Goal: Task Accomplishment & Management: Use online tool/utility

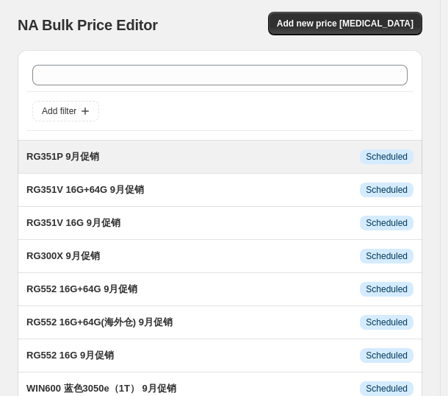
click at [87, 153] on span "RG351P 9月促销" at bounding box center [62, 156] width 73 height 11
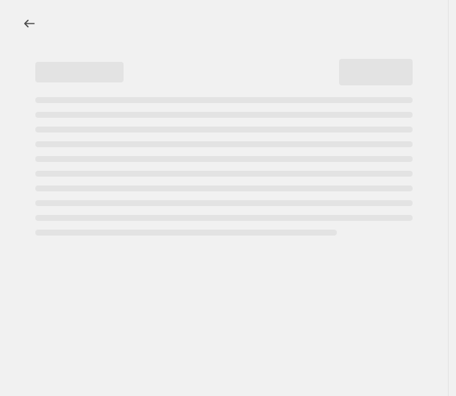
select select "pcap"
select select "no_change"
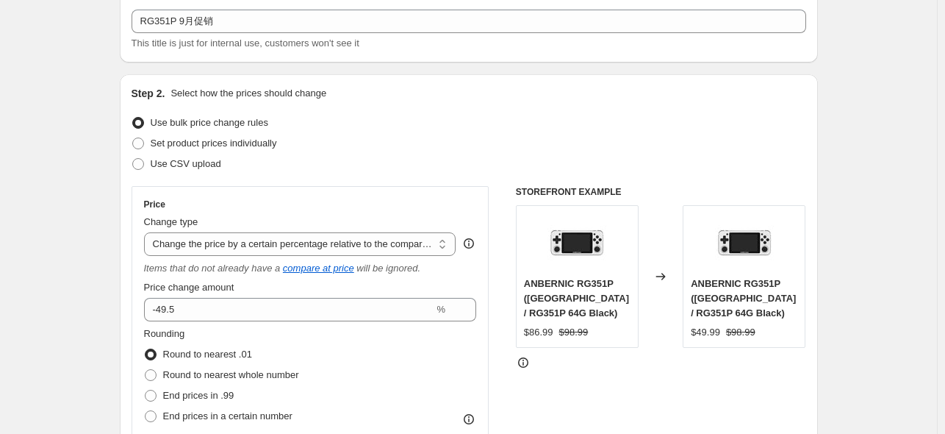
scroll to position [392, 0]
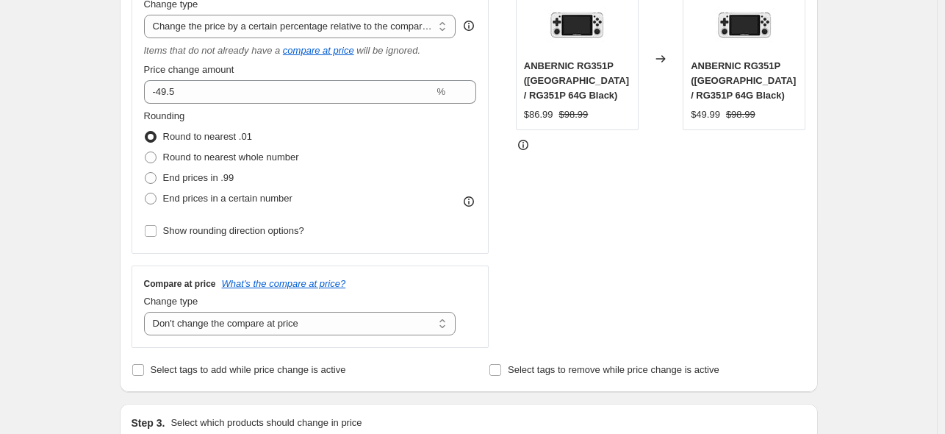
click at [591, 266] on div "STOREFRONT EXAMPLE ANBERNIC RG351P ([GEOGRAPHIC_DATA] / RG351P 64G Black) $86.9…" at bounding box center [661, 157] width 290 height 379
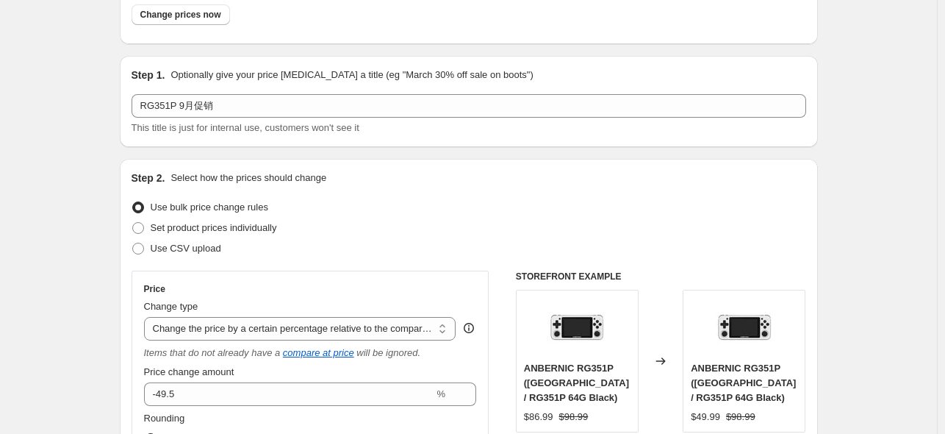
scroll to position [0, 0]
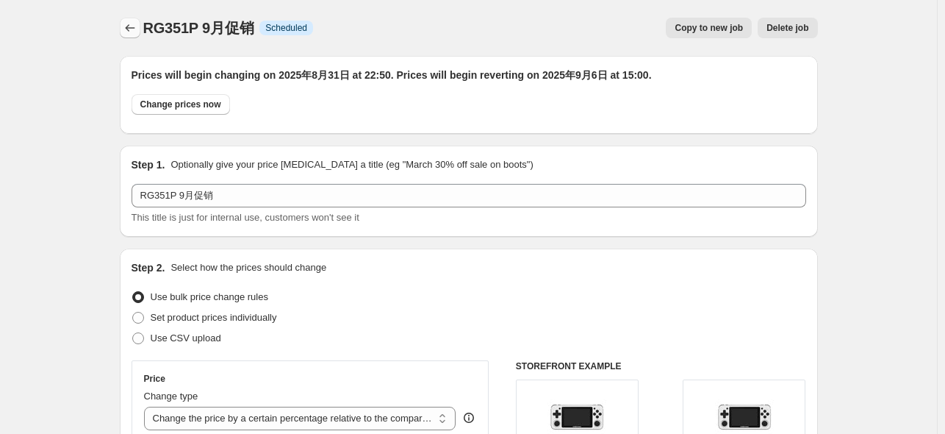
click at [137, 26] on icon "Price change jobs" at bounding box center [130, 28] width 15 height 15
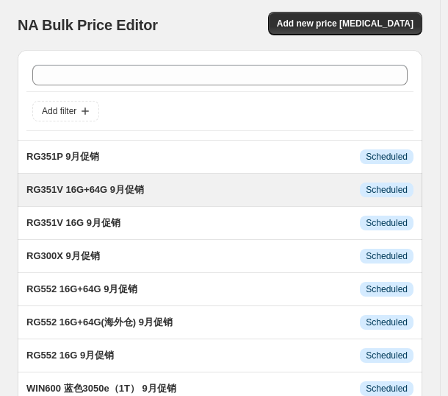
click at [91, 187] on span "RG351V 16G+64G 9月促销" at bounding box center [85, 189] width 118 height 11
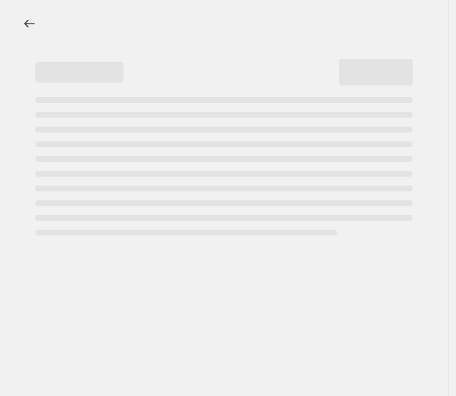
select select "pcap"
select select "no_change"
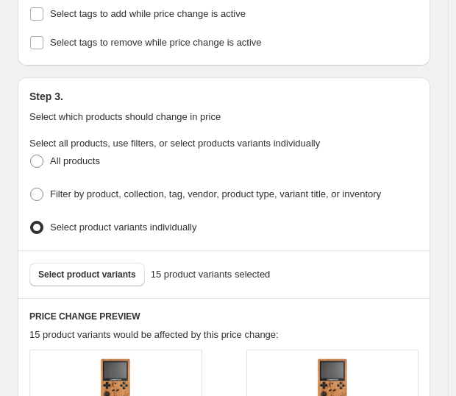
scroll to position [1078, 0]
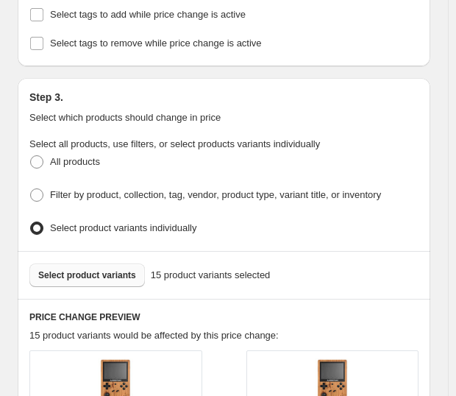
click at [108, 269] on span "Select product variants" at bounding box center [87, 275] width 98 height 12
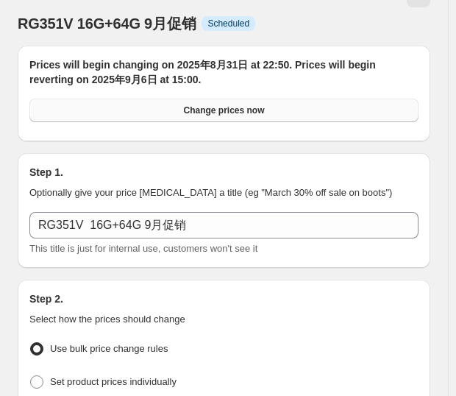
scroll to position [0, 0]
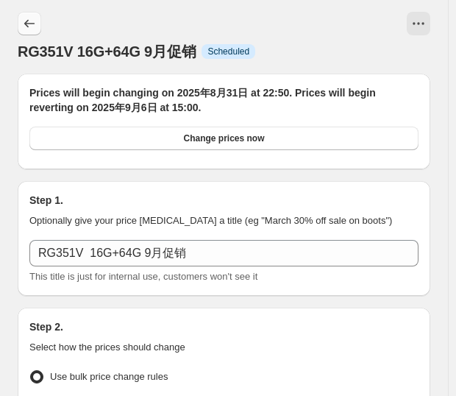
click at [27, 25] on icon "Price change jobs" at bounding box center [29, 23] width 15 height 15
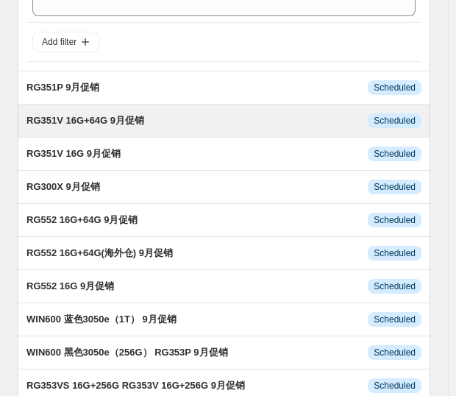
scroll to position [98, 0]
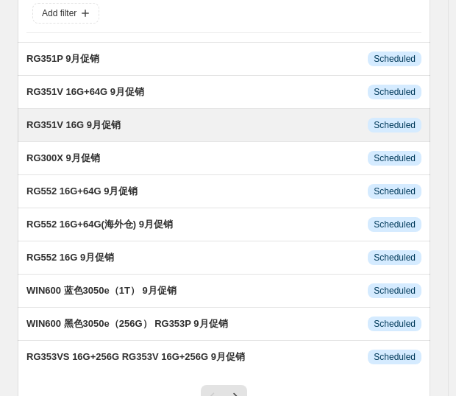
click at [91, 122] on span "RG351V 16G 9月促销" at bounding box center [73, 124] width 94 height 11
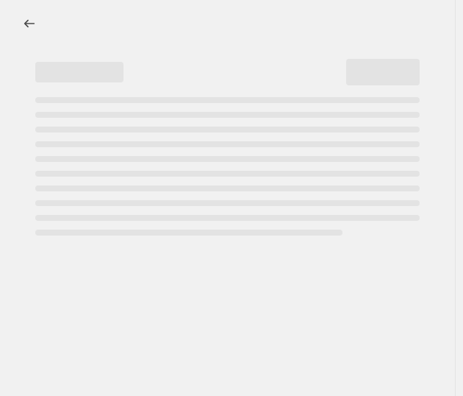
select select "pcap"
select select "no_change"
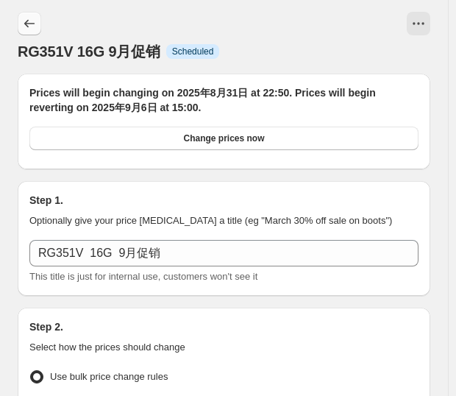
click at [34, 32] on button "Price change jobs" at bounding box center [30, 24] width 24 height 24
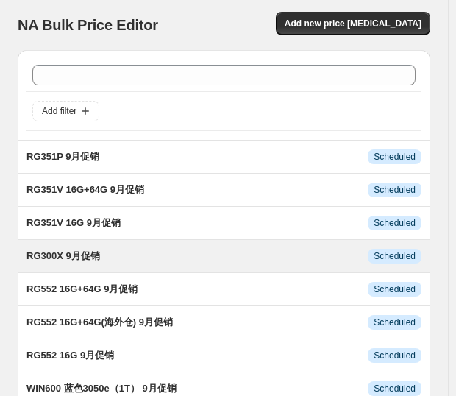
click at [85, 251] on span "RG300X 9月促销" at bounding box center [63, 255] width 74 height 11
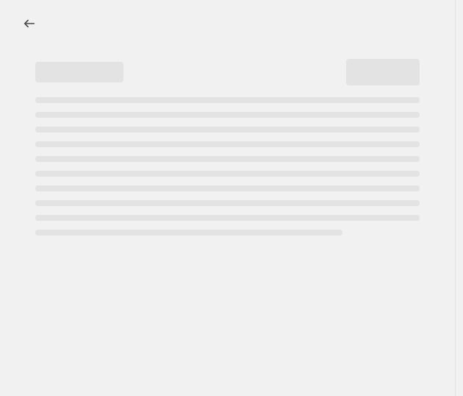
select select "pcap"
select select "no_change"
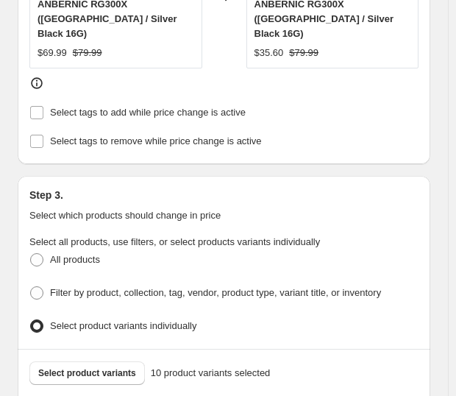
scroll to position [1176, 0]
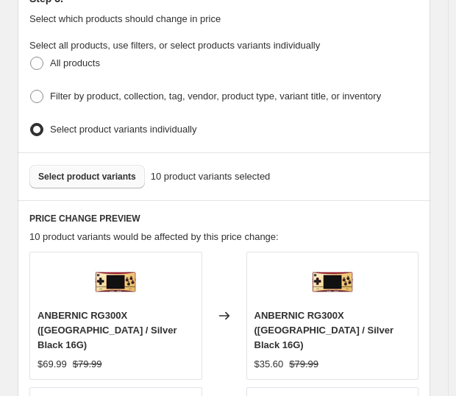
click at [110, 171] on span "Select product variants" at bounding box center [87, 177] width 98 height 12
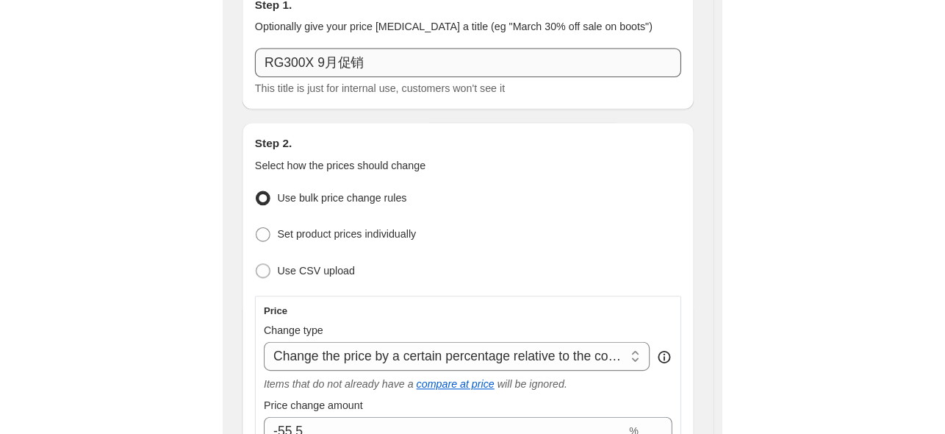
scroll to position [0, 0]
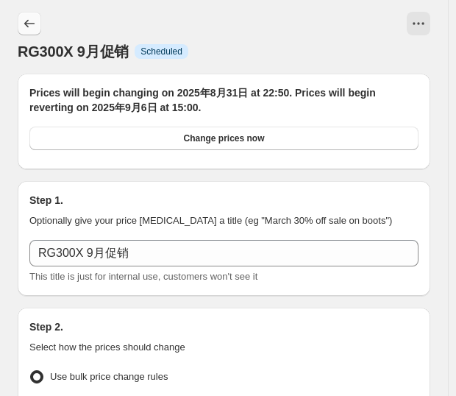
click at [27, 29] on icon "Price change jobs" at bounding box center [29, 23] width 15 height 15
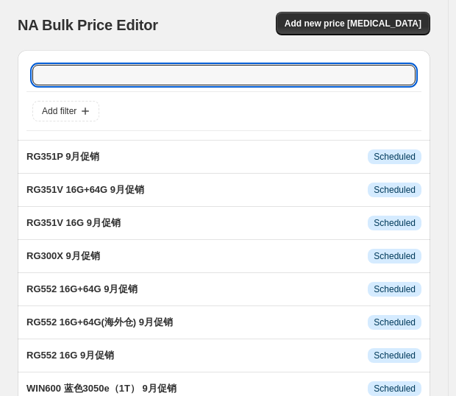
drag, startPoint x: 118, startPoint y: 76, endPoint x: 117, endPoint y: 87, distance: 10.3
click at [117, 87] on div at bounding box center [223, 75] width 395 height 32
type input "552"
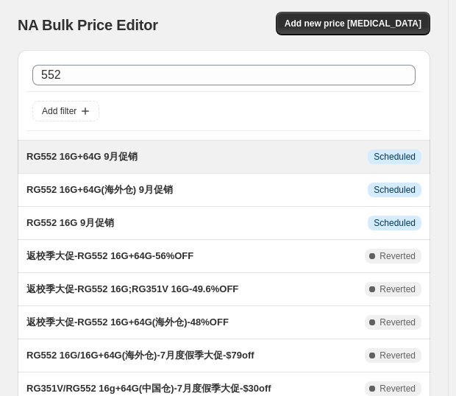
click at [84, 163] on div "RG552 16G+64G 9月促销" at bounding box center [196, 156] width 341 height 15
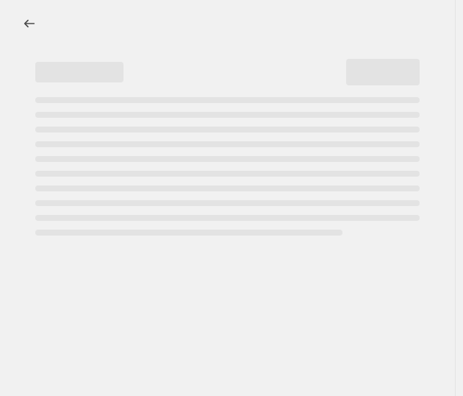
select select "pcap"
select select "no_change"
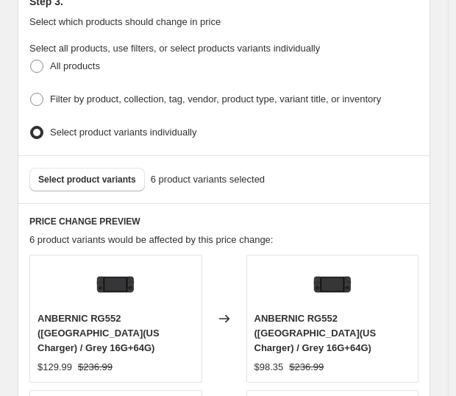
scroll to position [1176, 0]
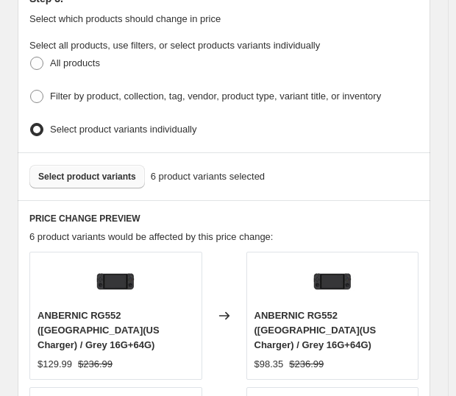
click at [105, 165] on button "Select product variants" at bounding box center [86, 177] width 115 height 24
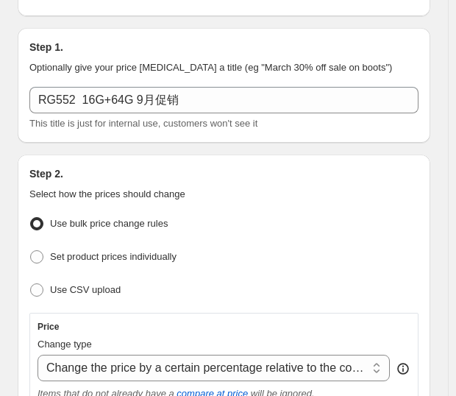
scroll to position [0, 0]
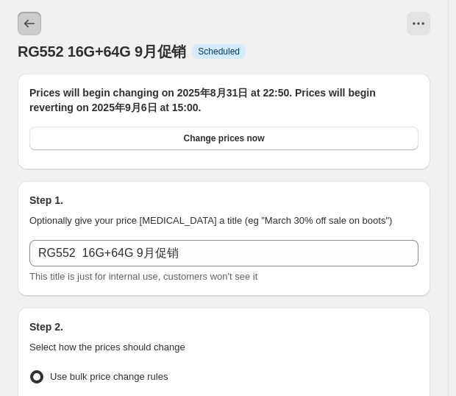
click at [32, 29] on icon "Price change jobs" at bounding box center [29, 23] width 15 height 15
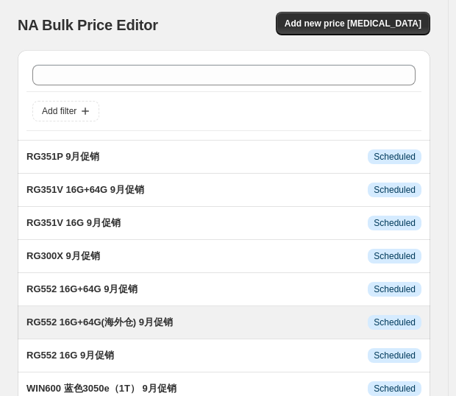
click at [156, 318] on span "RG552 16G+64G(海外仓) 9月促销" at bounding box center [99, 321] width 146 height 11
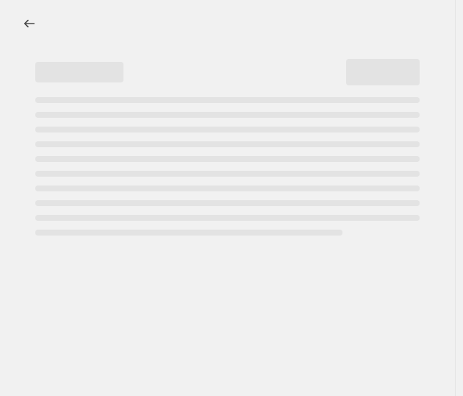
select select "pcap"
select select "no_change"
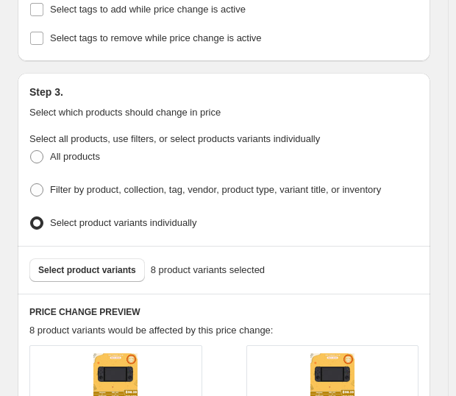
scroll to position [1176, 0]
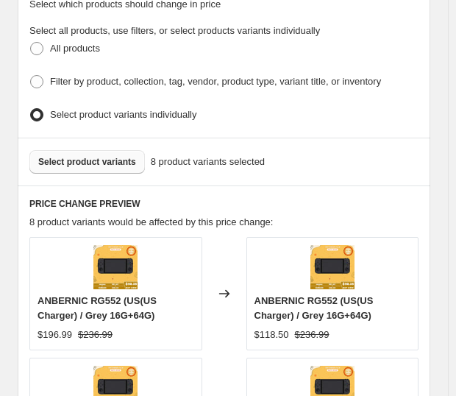
click at [100, 156] on span "Select product variants" at bounding box center [87, 162] width 98 height 12
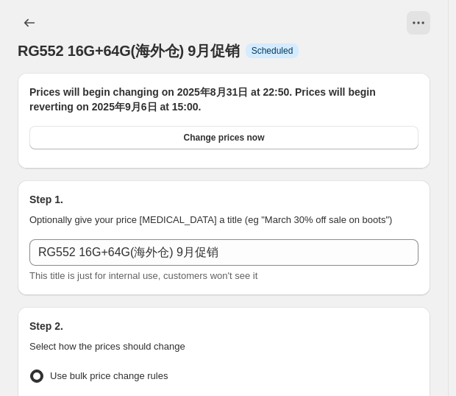
scroll to position [0, 0]
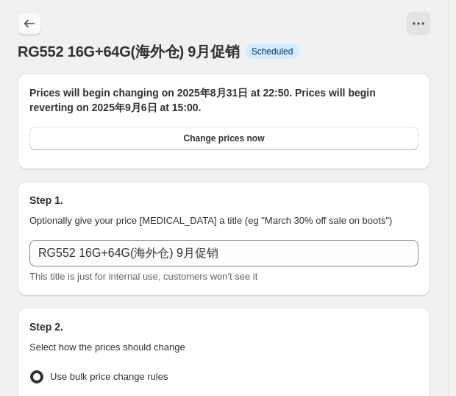
click at [24, 21] on icon "Price change jobs" at bounding box center [29, 23] width 15 height 15
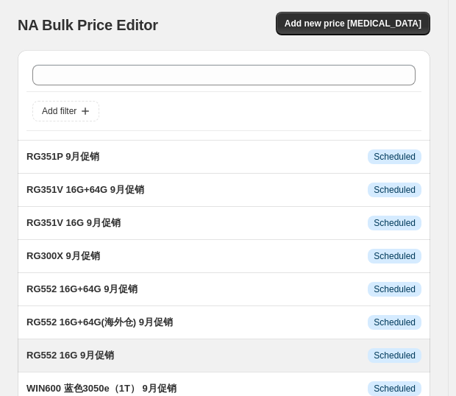
click at [91, 351] on span "RG552 16G 9月促销" at bounding box center [69, 354] width 87 height 11
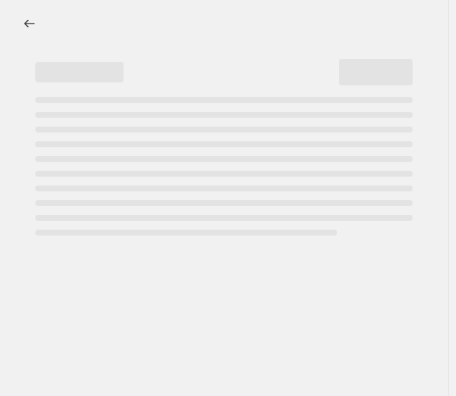
select select "pcap"
select select "no_change"
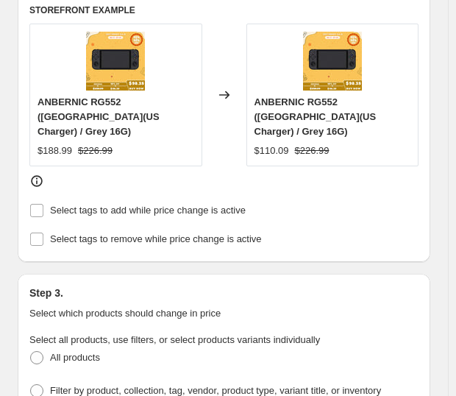
scroll to position [1078, 0]
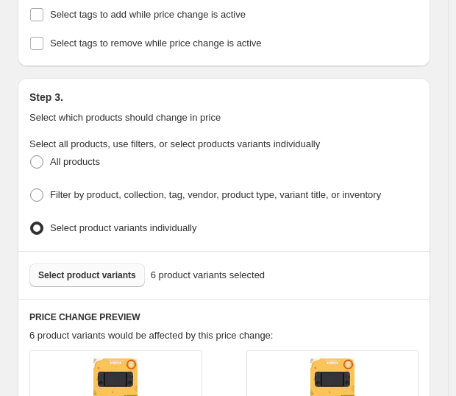
click at [98, 269] on span "Select product variants" at bounding box center [87, 275] width 98 height 12
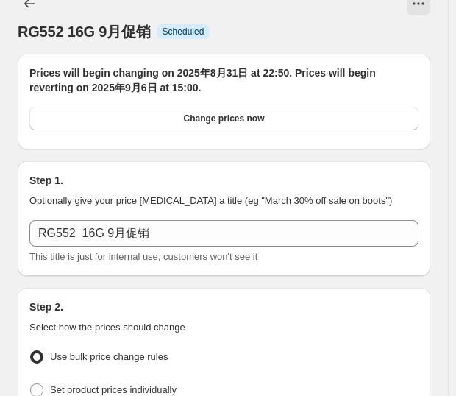
scroll to position [0, 0]
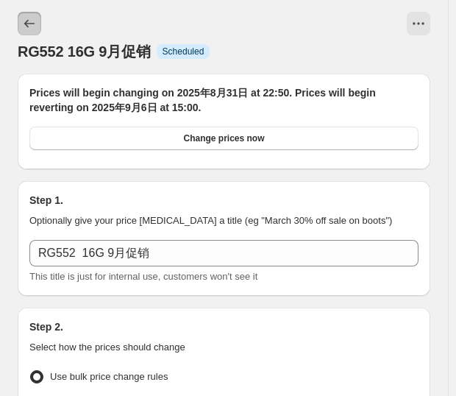
click at [29, 19] on icon "Price change jobs" at bounding box center [29, 23] width 15 height 15
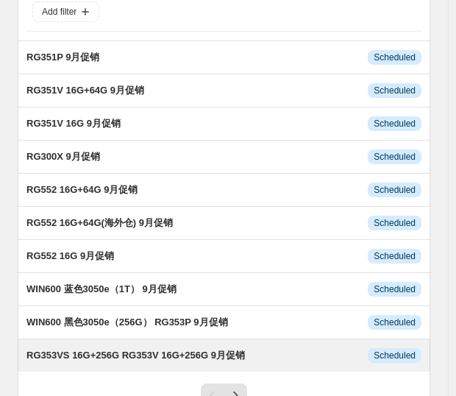
scroll to position [196, 0]
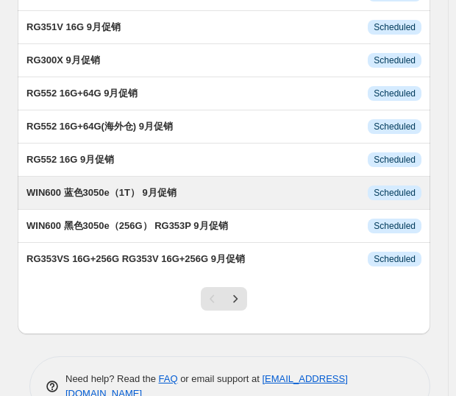
click at [148, 190] on span "WIN600 蓝色3050e（1T） 9月促销" at bounding box center [101, 192] width 150 height 11
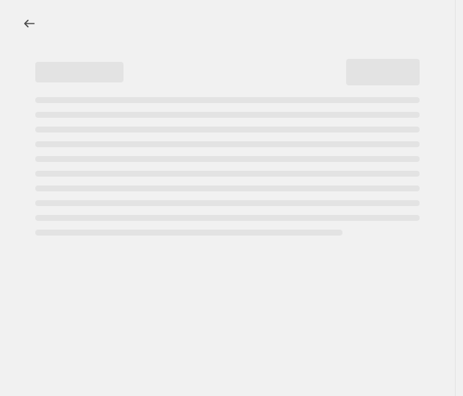
select select "pcap"
select select "no_change"
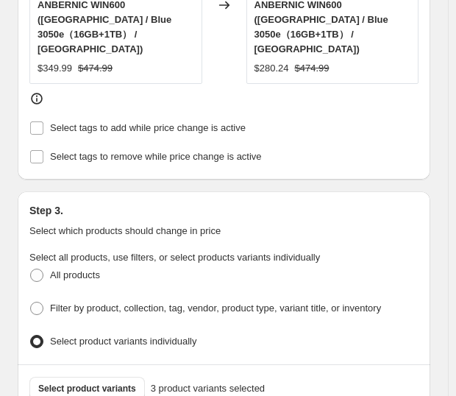
scroll to position [980, 0]
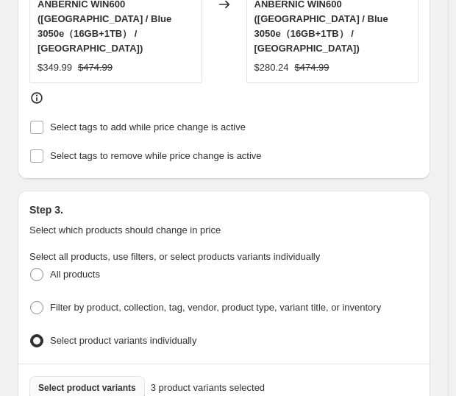
click at [94, 382] on span "Select product variants" at bounding box center [87, 388] width 98 height 12
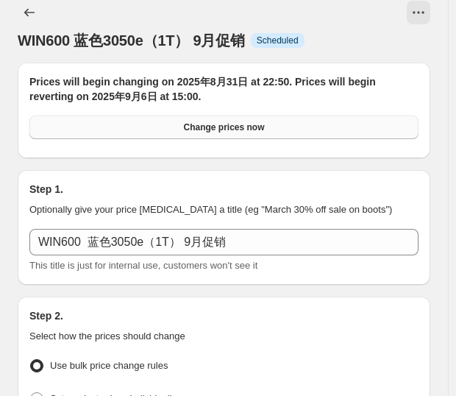
scroll to position [0, 0]
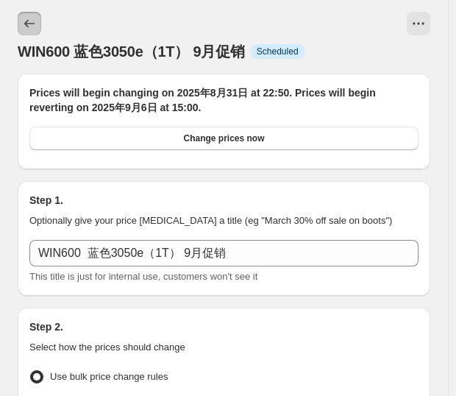
click at [22, 26] on icon "Price change jobs" at bounding box center [29, 23] width 15 height 15
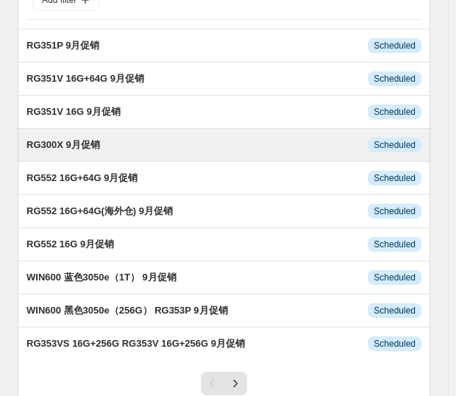
scroll to position [221, 0]
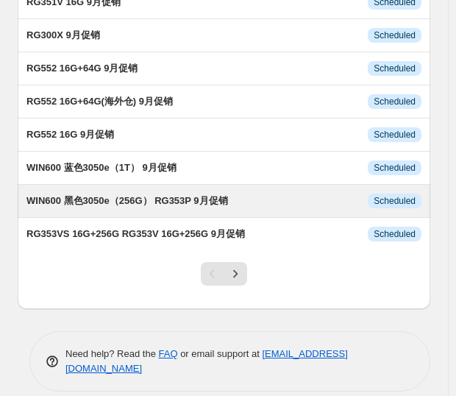
click at [88, 198] on span "WIN600 黑色3050e（256G） RG353P 9月促销" at bounding box center [126, 200] width 201 height 11
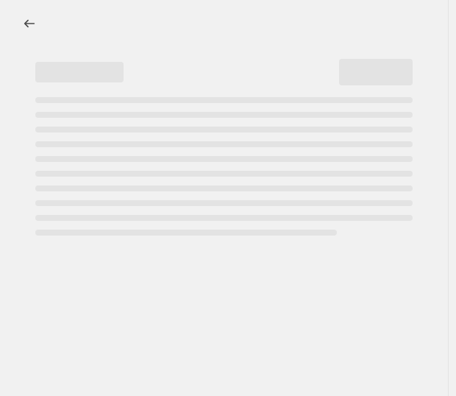
select select "pcap"
select select "no_change"
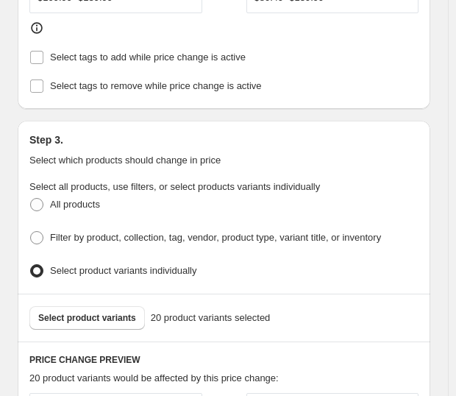
scroll to position [1078, 0]
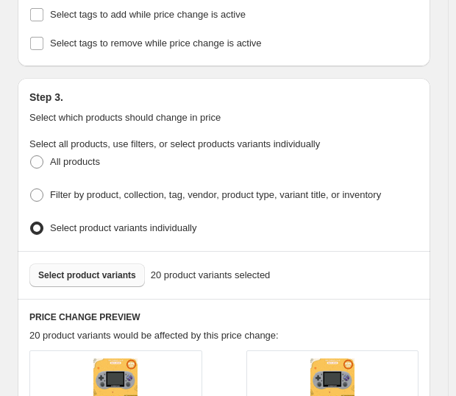
click at [100, 263] on button "Select product variants" at bounding box center [86, 275] width 115 height 24
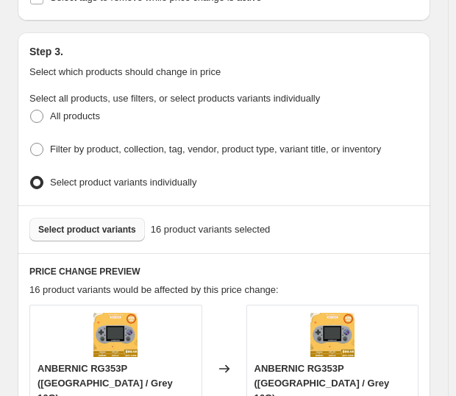
scroll to position [1176, 0]
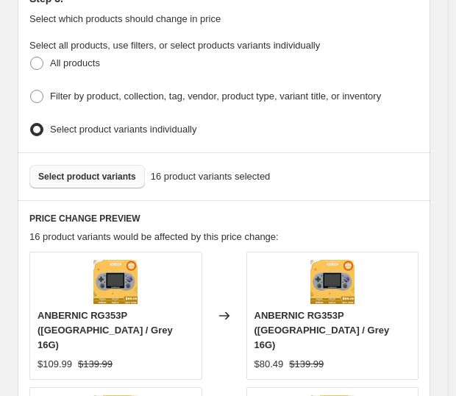
click at [110, 171] on span "Select product variants" at bounding box center [87, 177] width 98 height 12
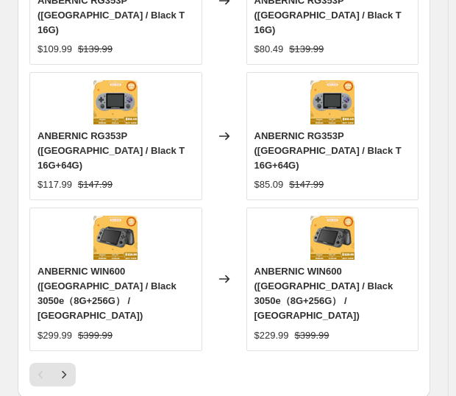
scroll to position [1862, 0]
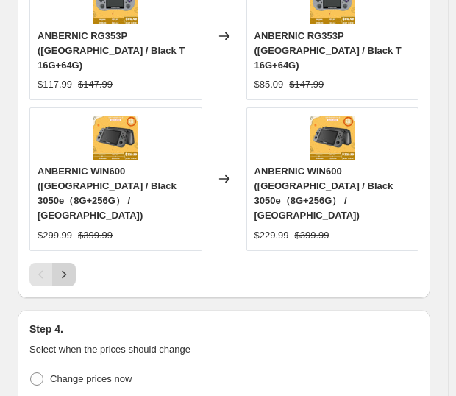
click at [68, 267] on icon "Next" at bounding box center [64, 274] width 15 height 15
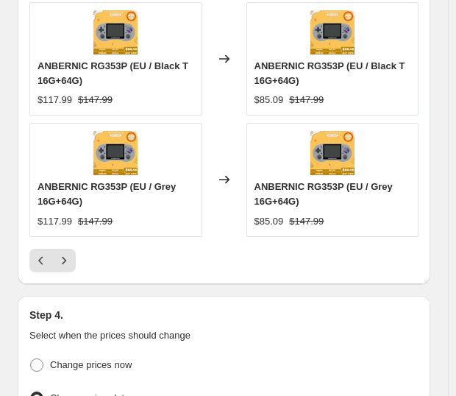
scroll to position [1764, 0]
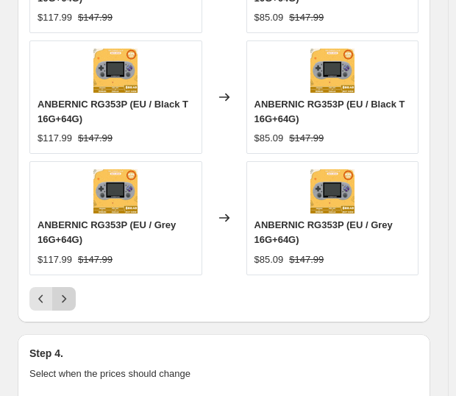
click at [62, 291] on icon "Next" at bounding box center [64, 298] width 15 height 15
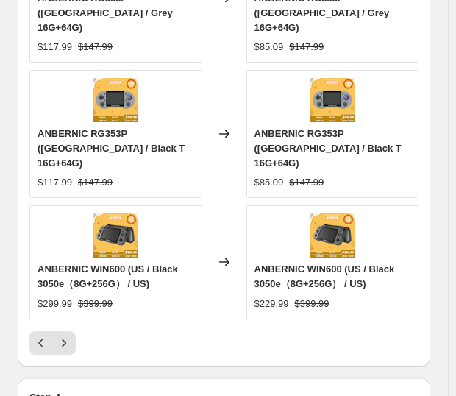
click at [42, 335] on icon "Previous" at bounding box center [41, 342] width 15 height 15
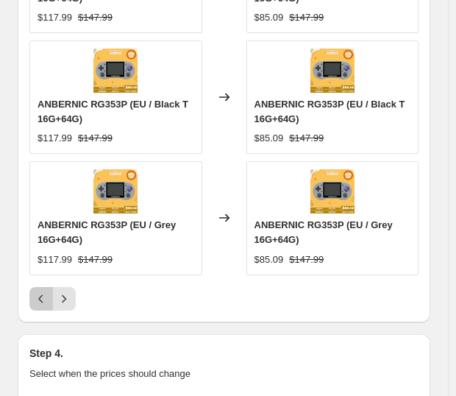
click at [42, 291] on icon "Previous" at bounding box center [41, 298] width 15 height 15
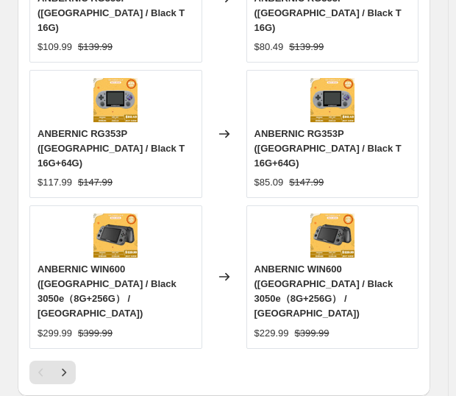
click at [42, 360] on div "Pagination" at bounding box center [41, 372] width 24 height 24
click at [65, 368] on icon "Next" at bounding box center [64, 372] width 4 height 8
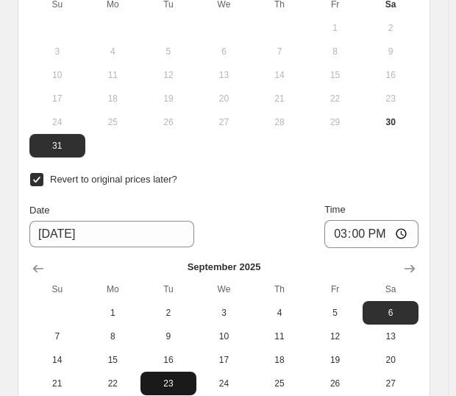
scroll to position [2450, 0]
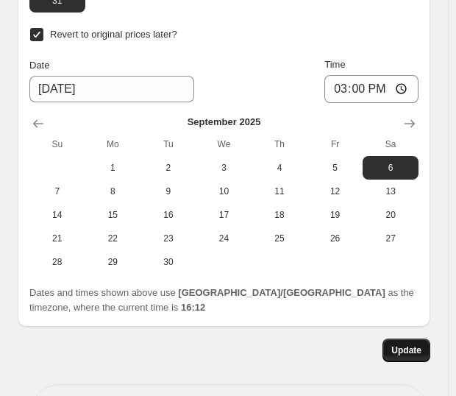
click at [420, 344] on span "Update" at bounding box center [406, 350] width 30 height 12
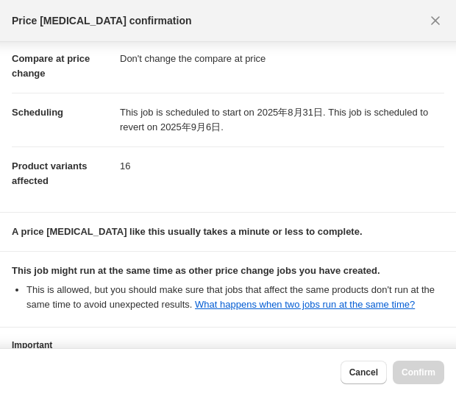
scroll to position [195, 0]
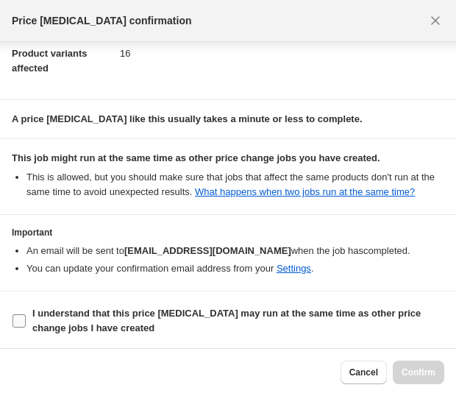
click at [124, 322] on span "I understand that this price [MEDICAL_DATA] may run at the same time as other p…" at bounding box center [238, 320] width 412 height 29
click at [26, 322] on input "I understand that this price [MEDICAL_DATA] may run at the same time as other p…" at bounding box center [18, 320] width 13 height 13
checkbox input "true"
click at [407, 378] on span "Confirm" at bounding box center [418, 372] width 34 height 12
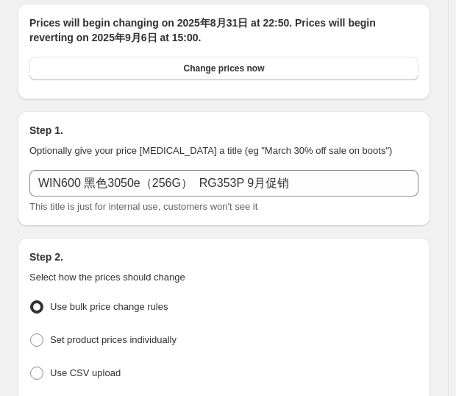
scroll to position [0, 0]
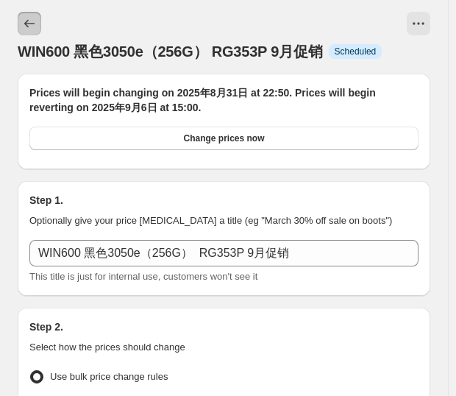
click at [37, 32] on button "Price change jobs" at bounding box center [30, 24] width 24 height 24
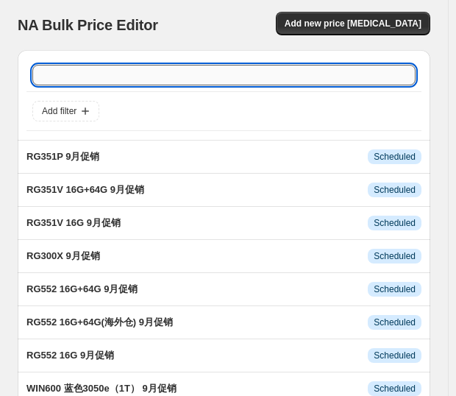
click at [95, 76] on input "text" at bounding box center [223, 75] width 383 height 21
type input "353vs"
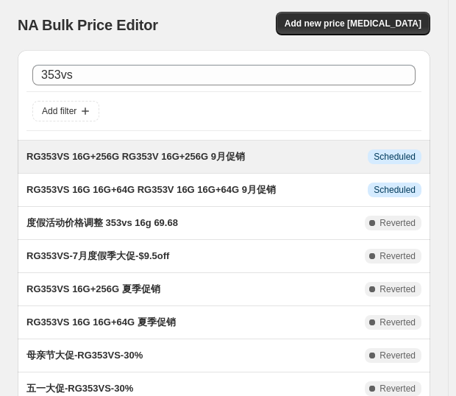
click at [134, 157] on span "RG353VS 16G+256G RG353V 16G+256G 9月促销" at bounding box center [135, 156] width 218 height 11
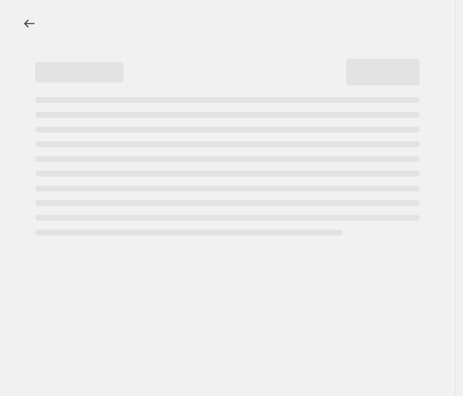
select select "pcap"
select select "no_change"
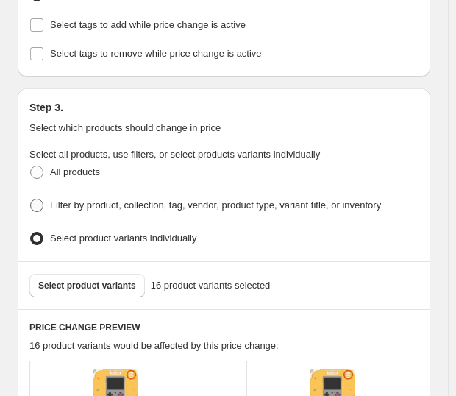
scroll to position [1078, 0]
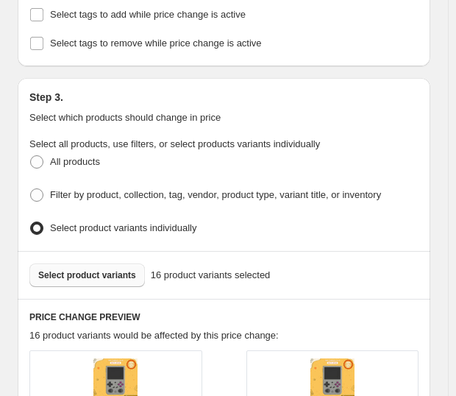
click at [98, 269] on span "Select product variants" at bounding box center [87, 275] width 98 height 12
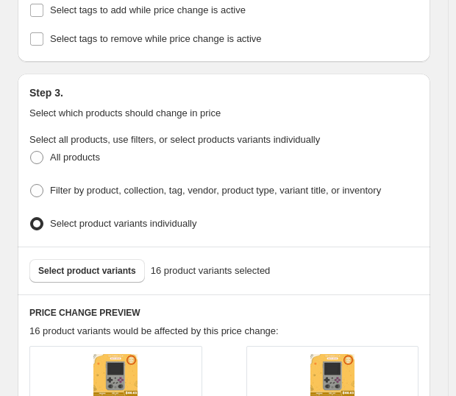
scroll to position [1274, 0]
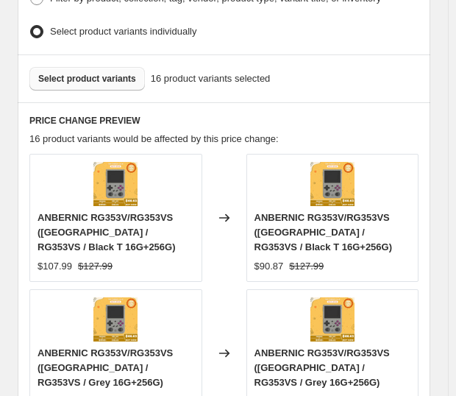
click at [116, 76] on button "Select product variants" at bounding box center [86, 79] width 115 height 24
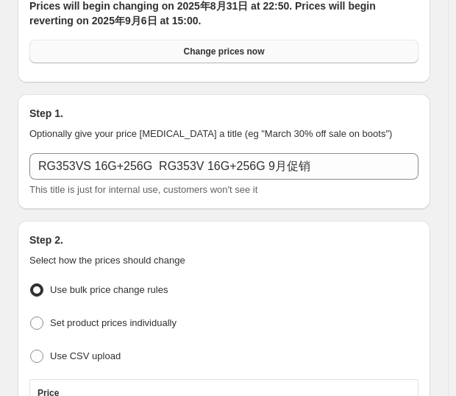
scroll to position [0, 0]
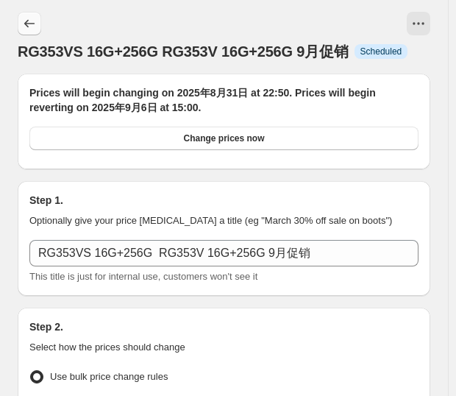
click at [31, 26] on icon "Price change jobs" at bounding box center [29, 23] width 15 height 15
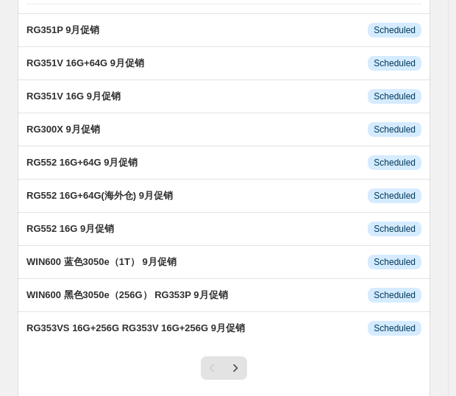
scroll to position [221, 0]
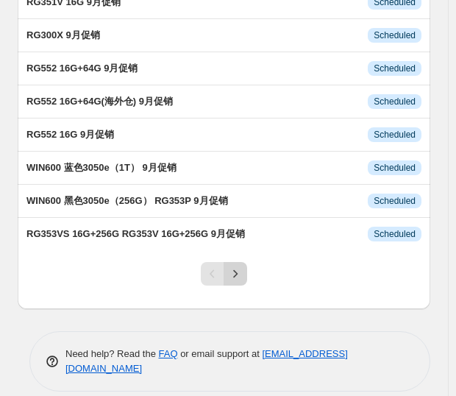
click at [229, 268] on button "Next" at bounding box center [235, 274] width 24 height 24
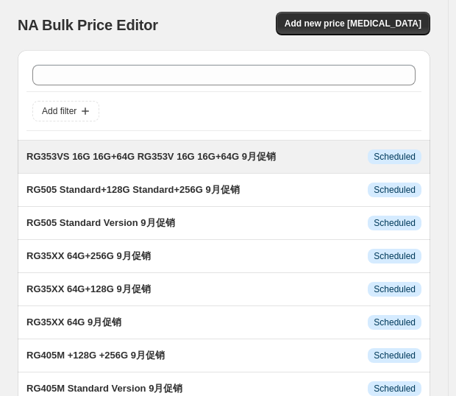
click at [153, 166] on div "RG353VS 16G 16G+64G RG353V 16G 16G+64G 9月促销 This job is scheduled to start on […" at bounding box center [224, 156] width 412 height 32
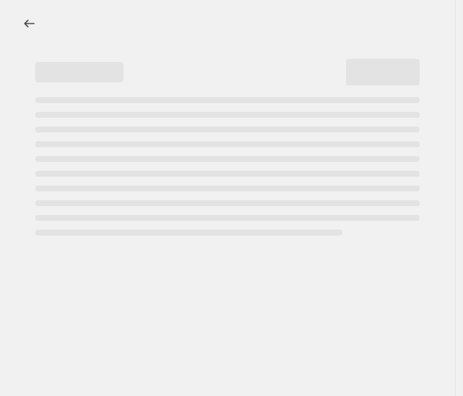
select select "pcap"
select select "no_change"
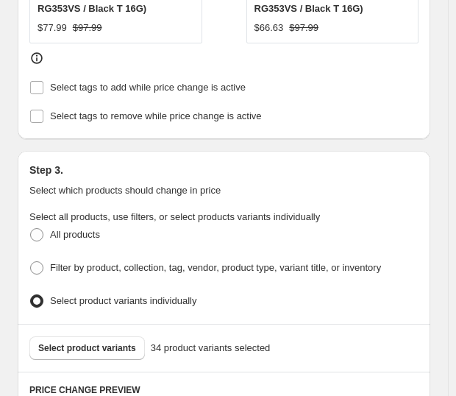
scroll to position [1078, 0]
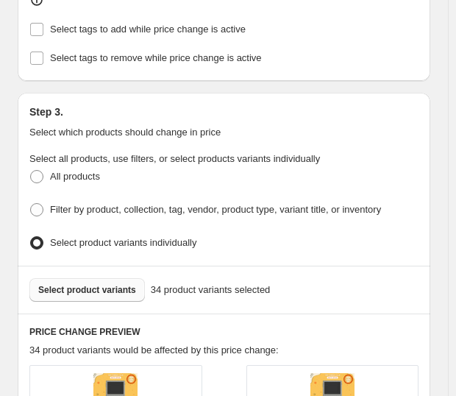
click at [110, 284] on span "Select product variants" at bounding box center [87, 290] width 98 height 12
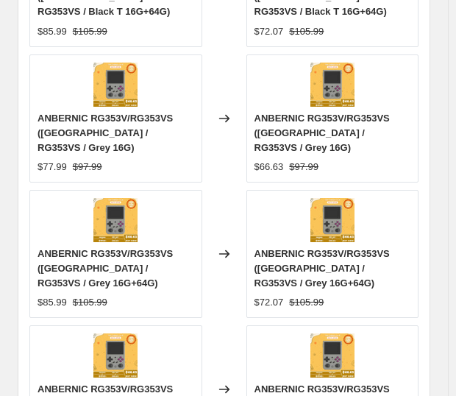
scroll to position [1666, 0]
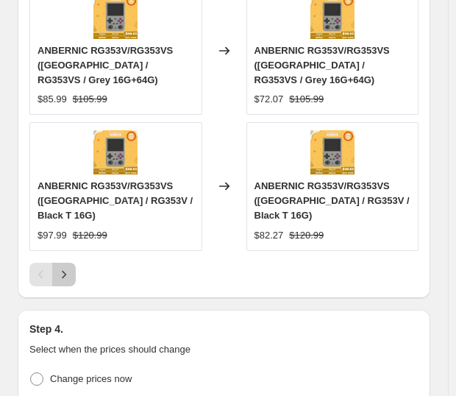
click at [68, 267] on icon "Next" at bounding box center [64, 274] width 15 height 15
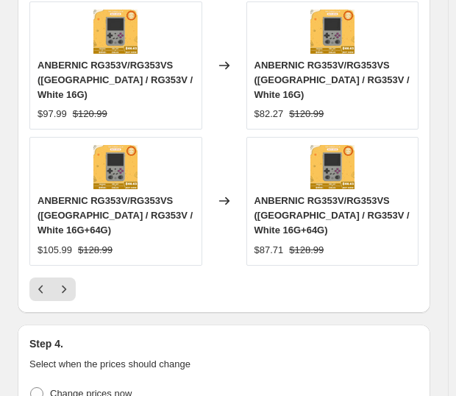
scroll to position [1877, 0]
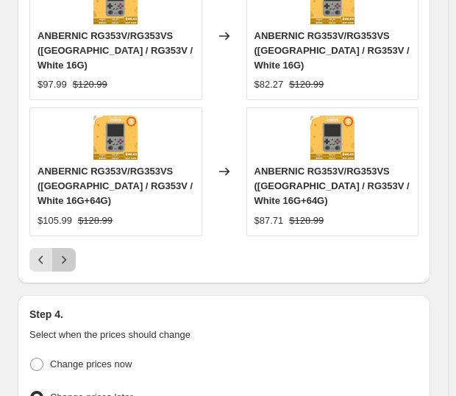
click at [70, 252] on icon "Next" at bounding box center [64, 259] width 15 height 15
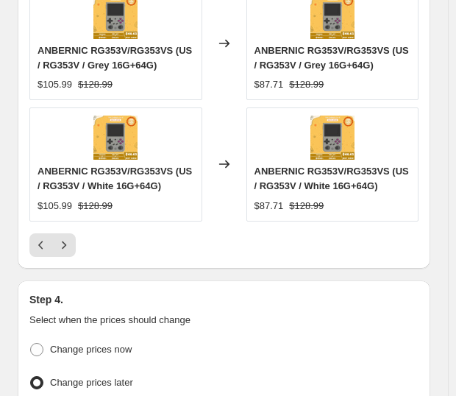
scroll to position [1862, 0]
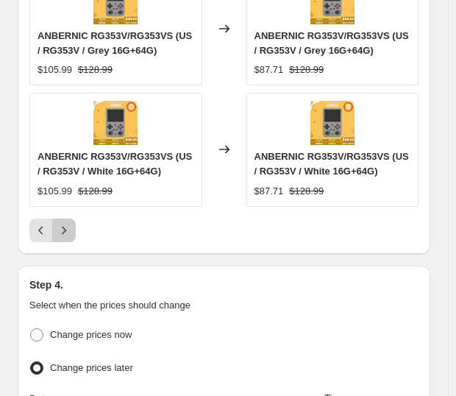
click at [67, 223] on icon "Next" at bounding box center [64, 230] width 15 height 15
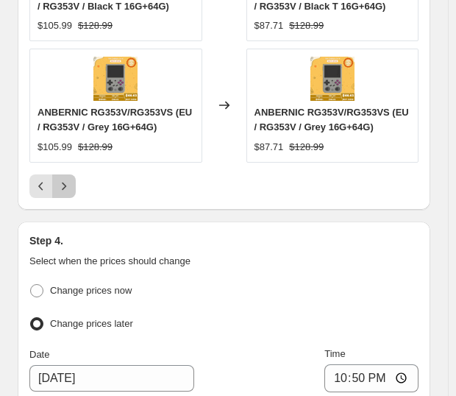
drag, startPoint x: 66, startPoint y: 174, endPoint x: 85, endPoint y: 173, distance: 18.4
click at [67, 179] on icon "Next" at bounding box center [64, 186] width 15 height 15
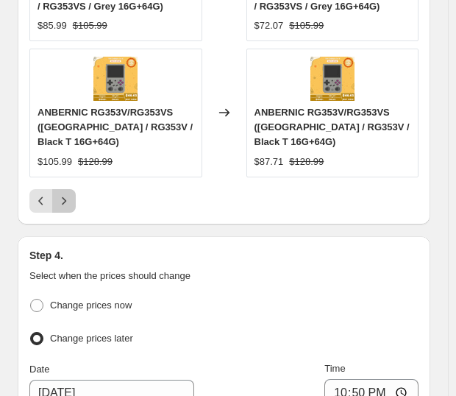
click at [65, 196] on icon "Next" at bounding box center [64, 200] width 4 height 8
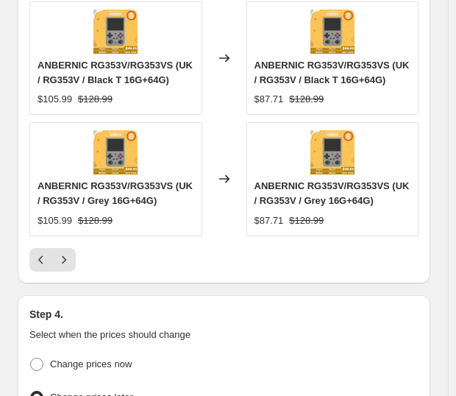
scroll to position [1877, 0]
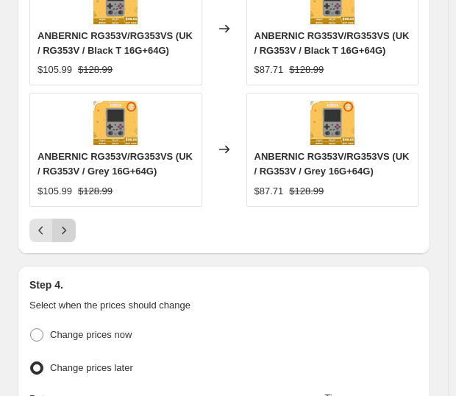
click at [66, 223] on icon "Next" at bounding box center [64, 230] width 15 height 15
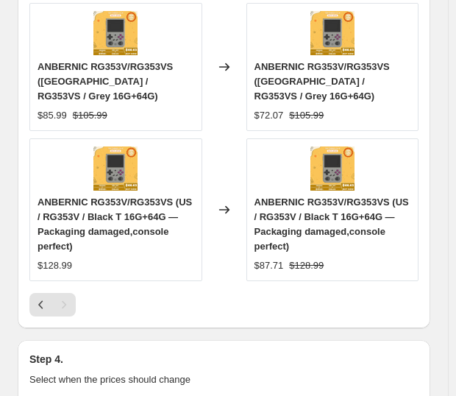
scroll to position [1666, 0]
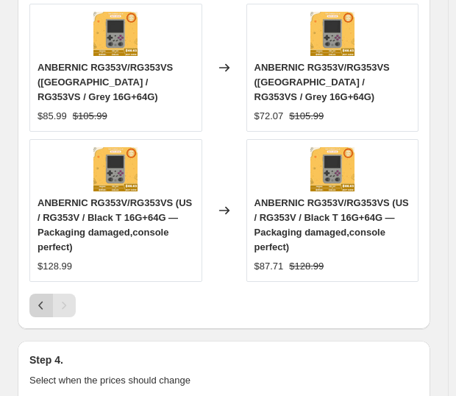
click at [38, 298] on icon "Previous" at bounding box center [41, 305] width 15 height 15
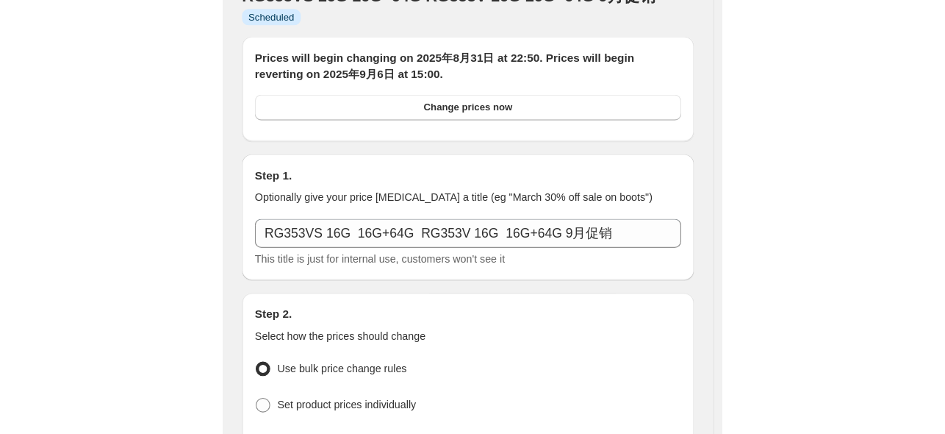
scroll to position [0, 0]
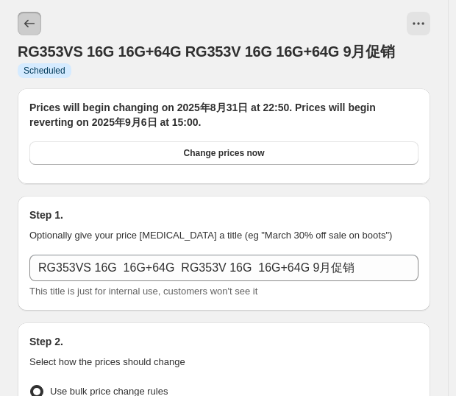
click at [35, 31] on button "Price change jobs" at bounding box center [30, 24] width 24 height 24
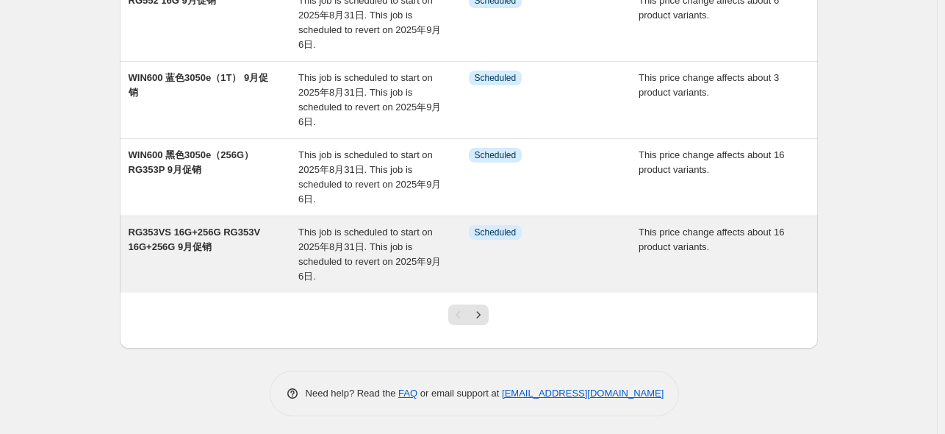
scroll to position [615, 0]
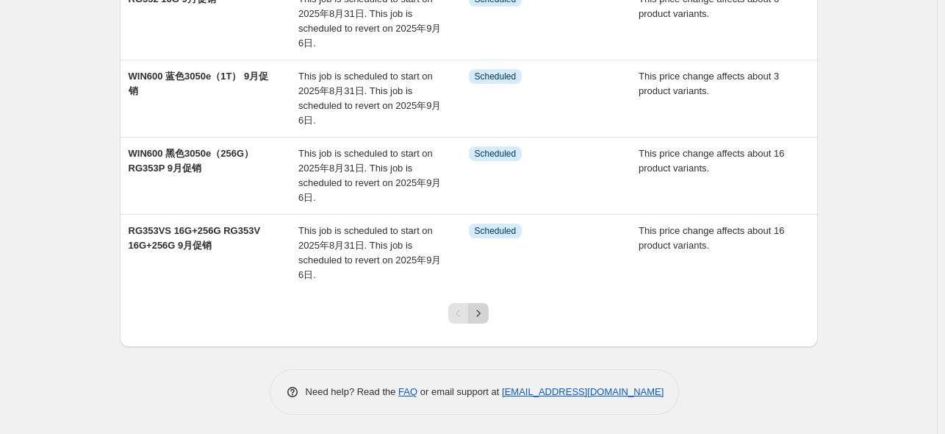
click at [485, 314] on icon "Next" at bounding box center [478, 313] width 15 height 15
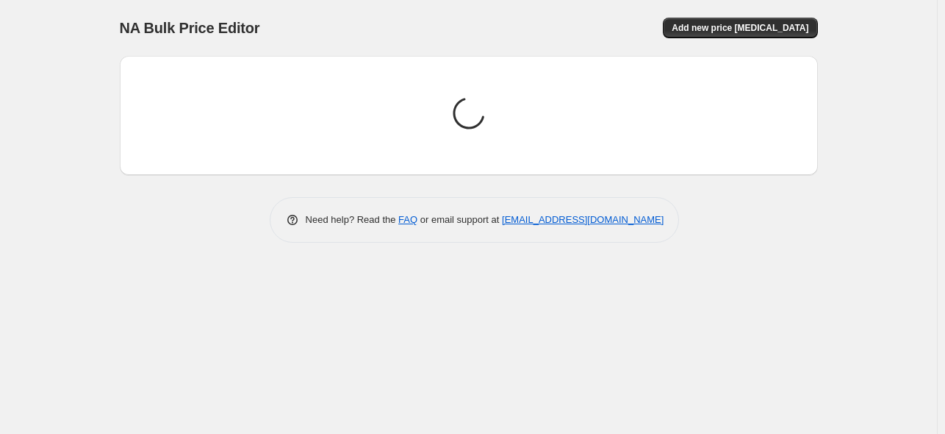
scroll to position [0, 0]
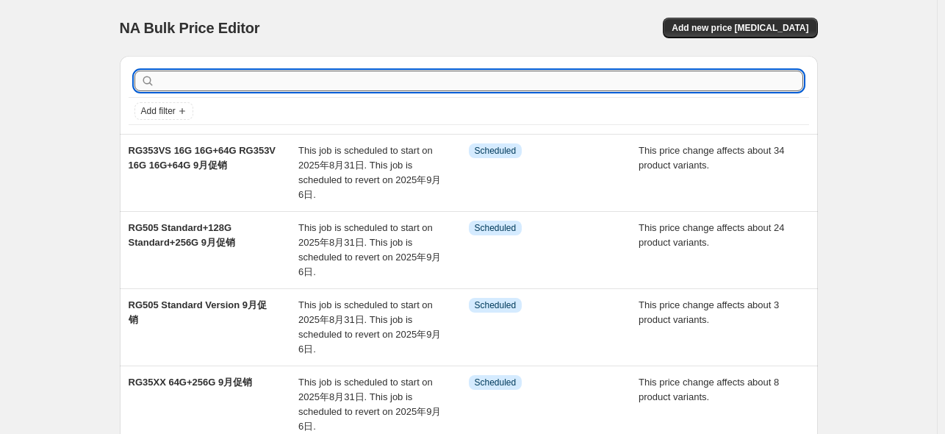
click at [261, 87] on input "text" at bounding box center [480, 81] width 645 height 21
type input "cubexx"
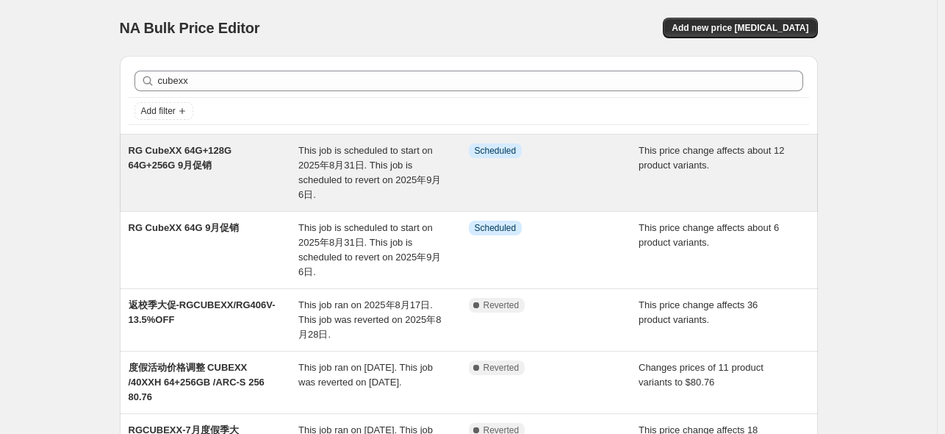
click at [215, 155] on span "RG CubeXX 64G+128G 64G+256G 9月促销" at bounding box center [181, 158] width 104 height 26
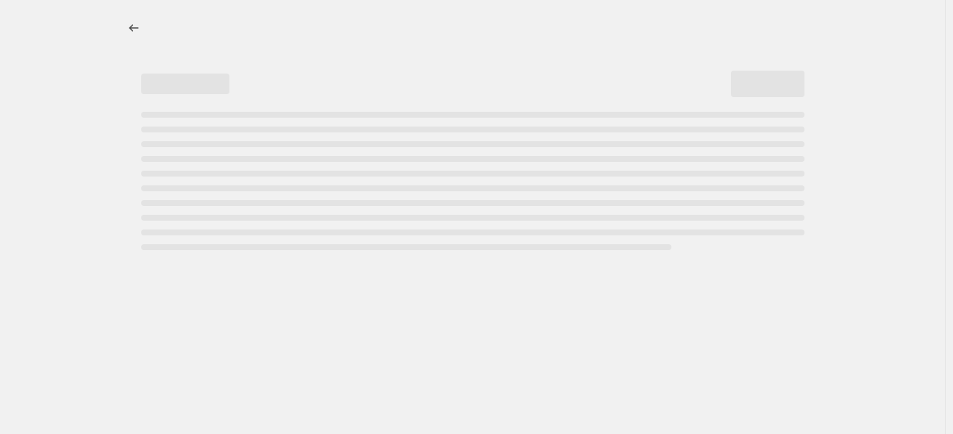
select select "pcap"
select select "no_change"
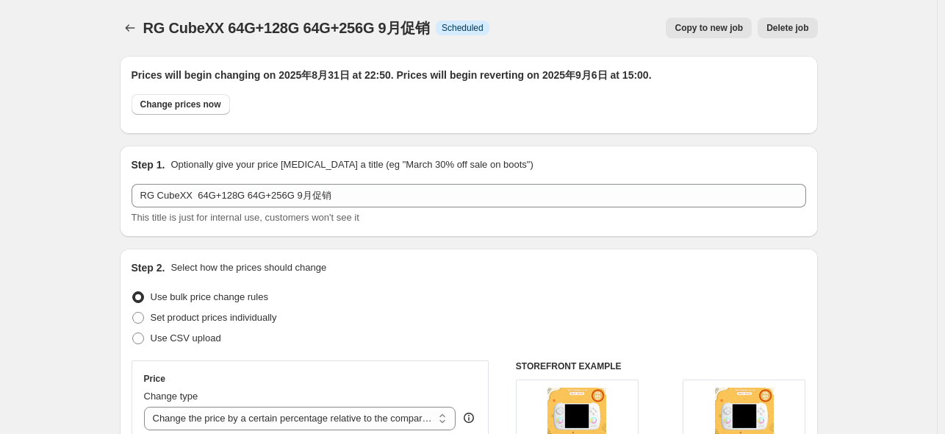
click at [695, 273] on div "Step 2. Select how the prices should change" at bounding box center [469, 267] width 675 height 15
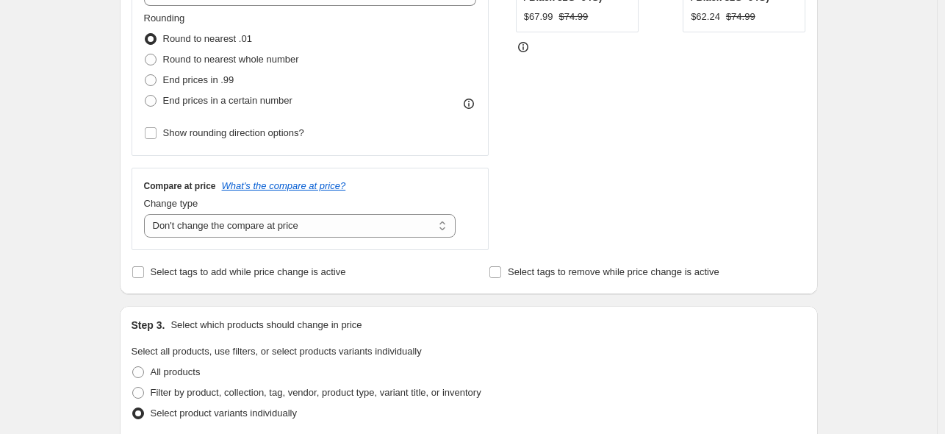
scroll to position [588, 0]
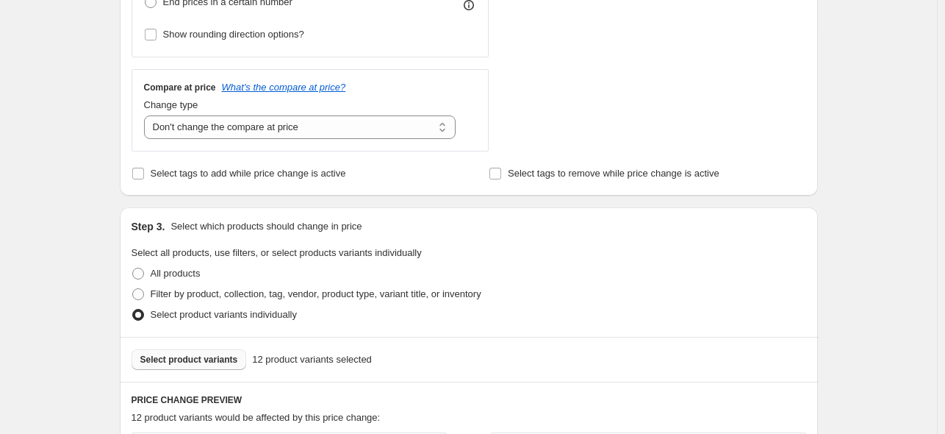
click at [209, 360] on span "Select product variants" at bounding box center [189, 360] width 98 height 12
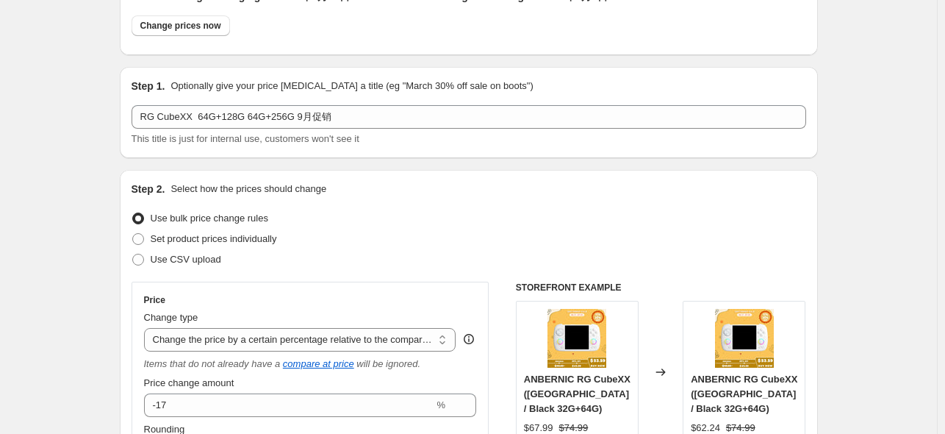
scroll to position [0, 0]
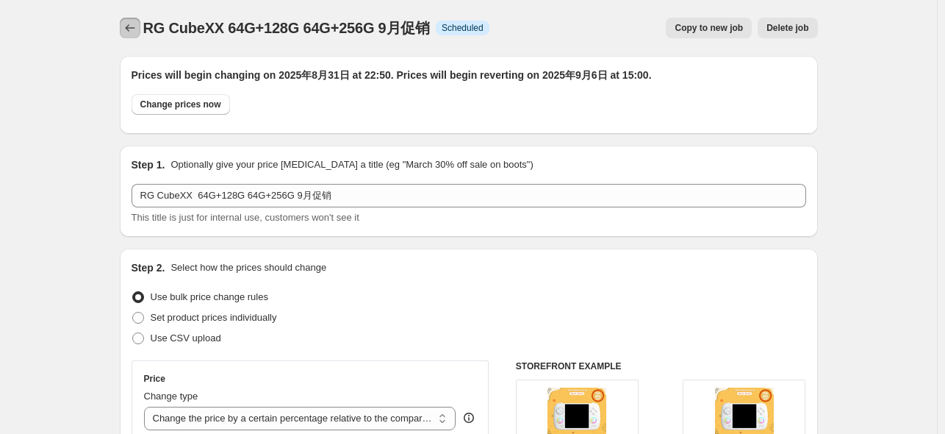
click at [135, 26] on icon "Price change jobs" at bounding box center [130, 28] width 15 height 15
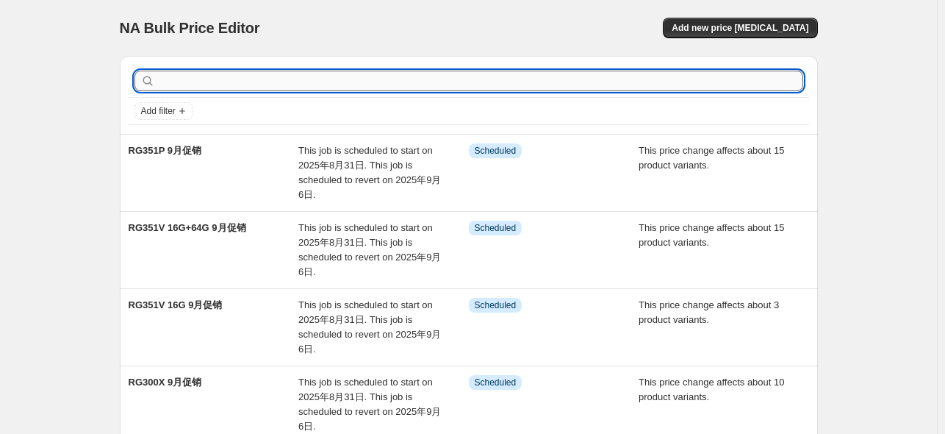
click at [237, 82] on input "text" at bounding box center [480, 81] width 645 height 21
type input "cuber"
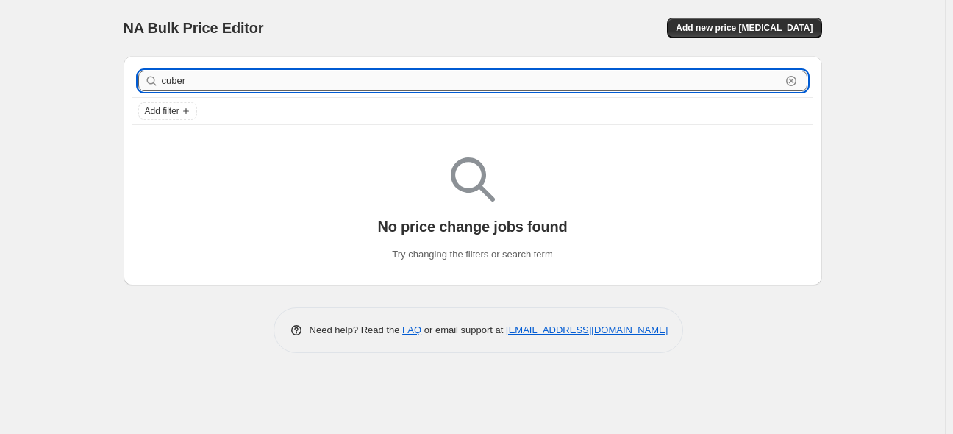
click at [223, 82] on input "cuber" at bounding box center [471, 81] width 619 height 21
type input "cu"
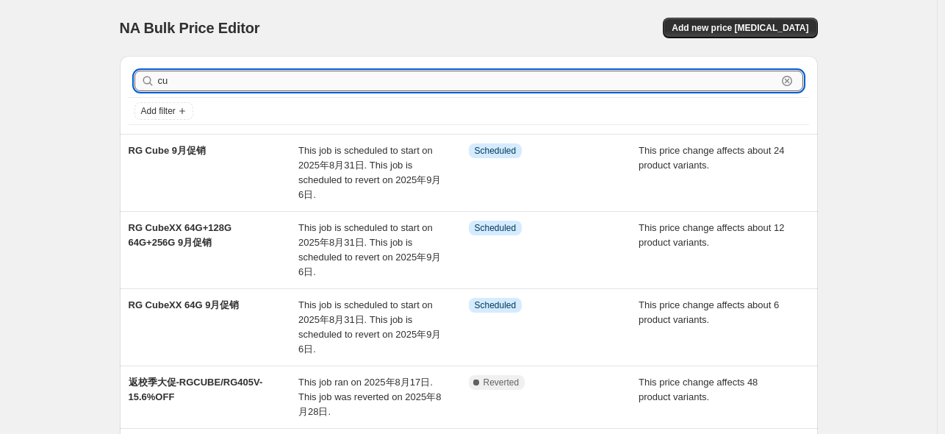
click at [216, 87] on input "cu" at bounding box center [467, 81] width 619 height 21
type input "cubexx"
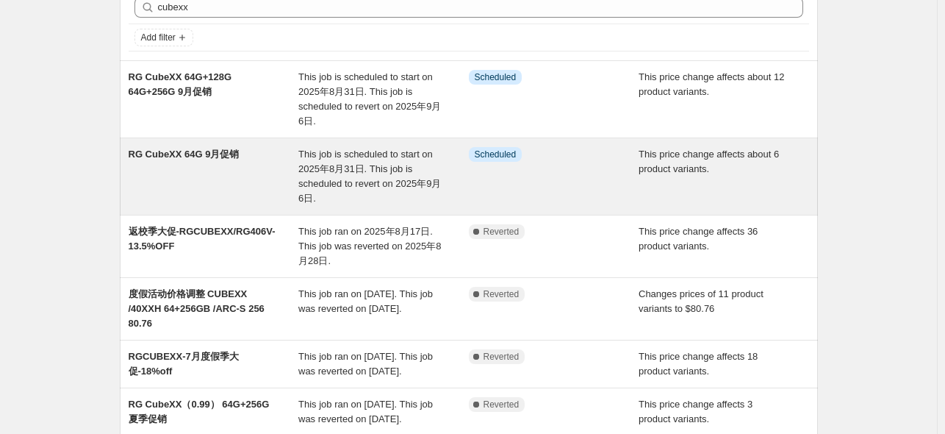
scroll to position [98, 0]
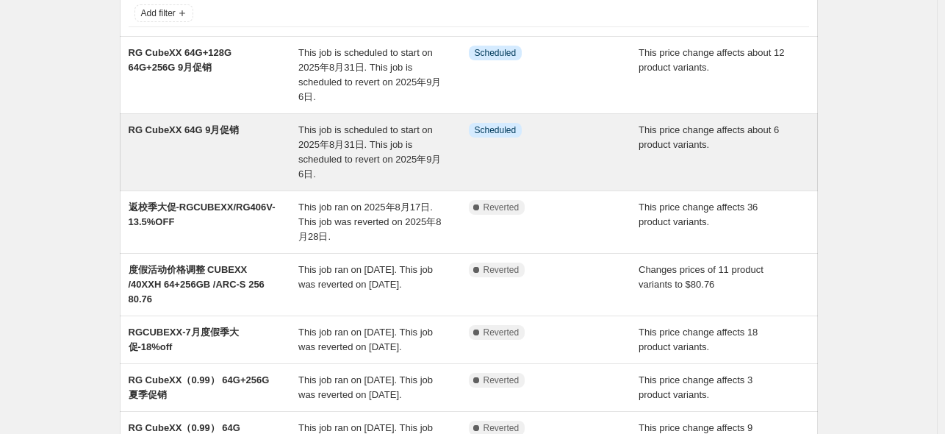
click at [204, 129] on span "RG CubeXX 64G 9月促销" at bounding box center [184, 129] width 111 height 11
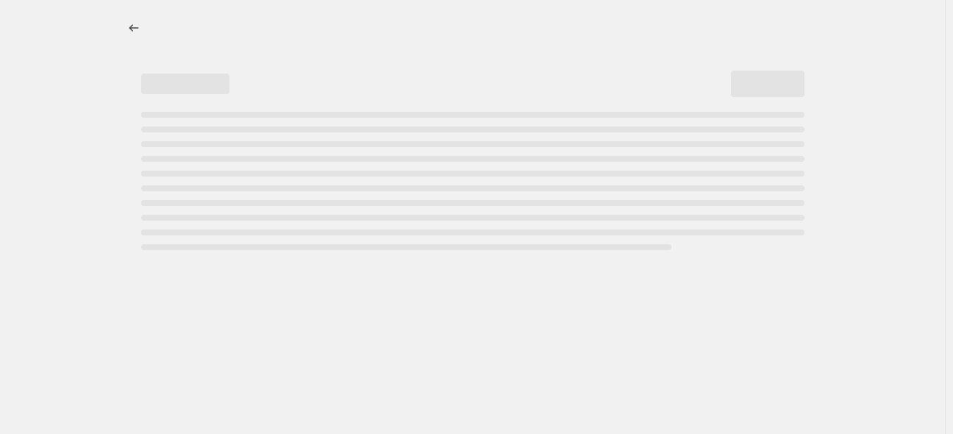
select select "pcap"
select select "no_change"
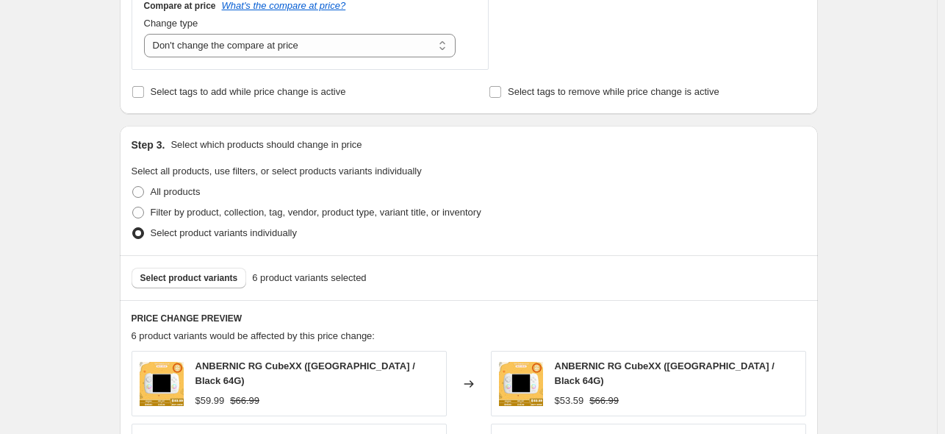
scroll to position [784, 0]
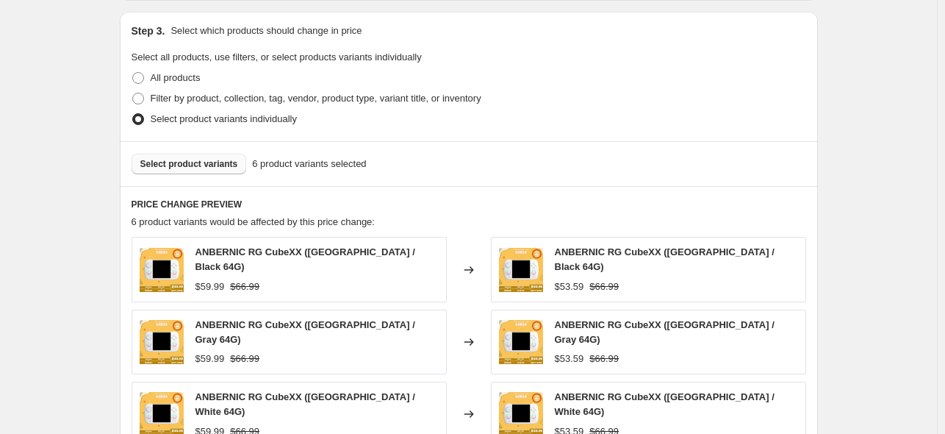
click at [207, 169] on span "Select product variants" at bounding box center [189, 164] width 98 height 12
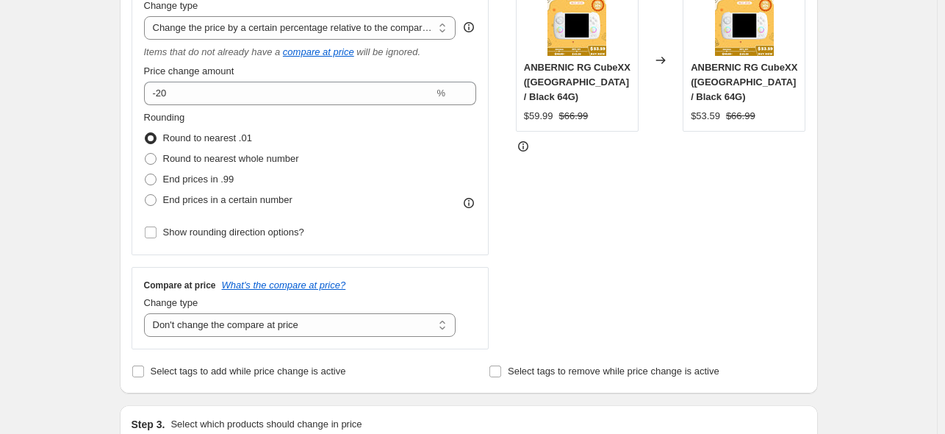
scroll to position [0, 0]
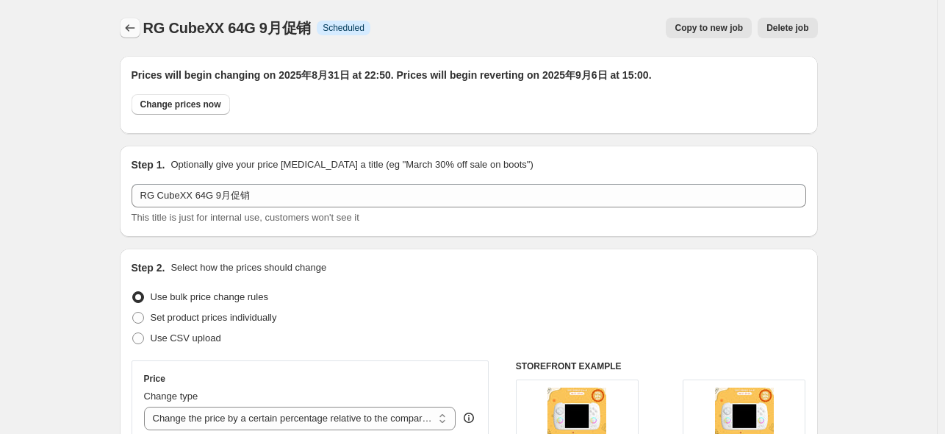
click at [132, 25] on icon "Price change jobs" at bounding box center [130, 28] width 15 height 15
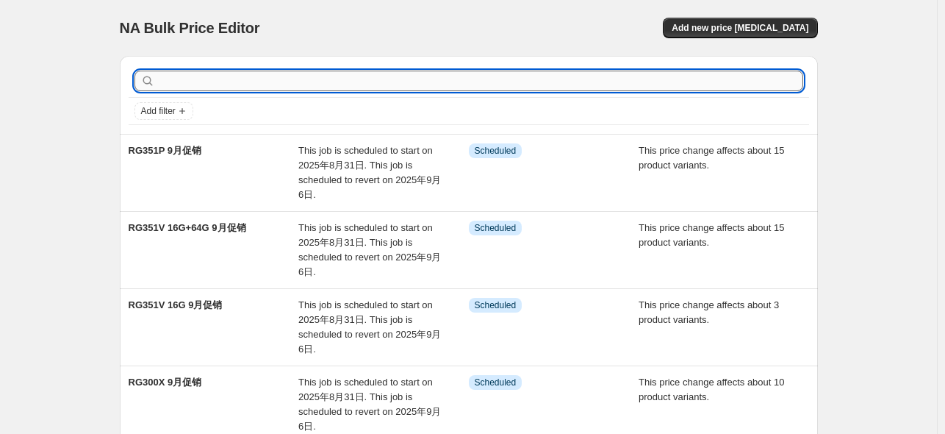
click at [165, 84] on input "text" at bounding box center [480, 81] width 645 height 21
click at [253, 82] on input "text" at bounding box center [480, 81] width 645 height 21
type input "40xxh"
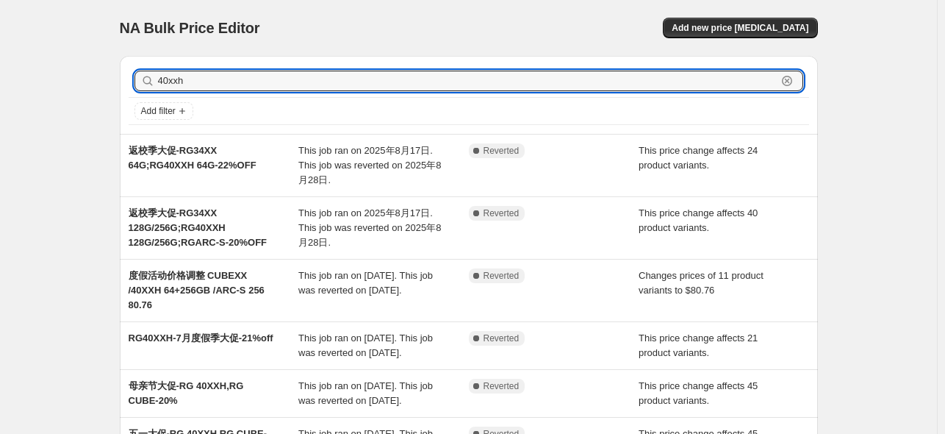
drag, startPoint x: 222, startPoint y: 82, endPoint x: 151, endPoint y: 81, distance: 70.6
click at [151, 81] on div "40xxh Clear" at bounding box center [469, 81] width 669 height 21
type input "40"
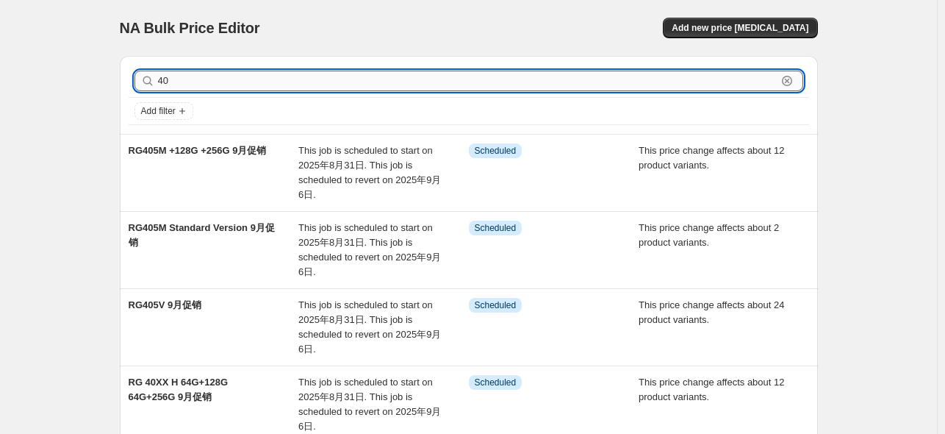
click at [229, 89] on input "40" at bounding box center [467, 81] width 619 height 21
type input "40XXH"
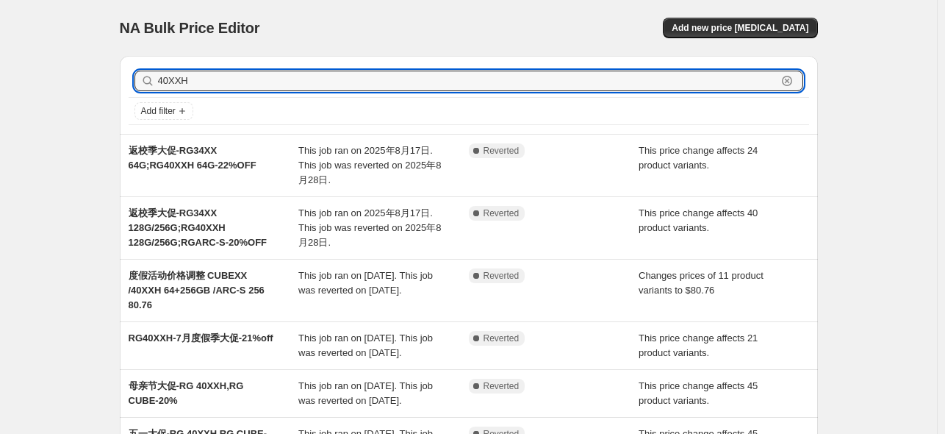
drag, startPoint x: 183, startPoint y: 84, endPoint x: 160, endPoint y: 79, distance: 23.9
click at [160, 79] on div "40XXH Clear" at bounding box center [469, 81] width 669 height 21
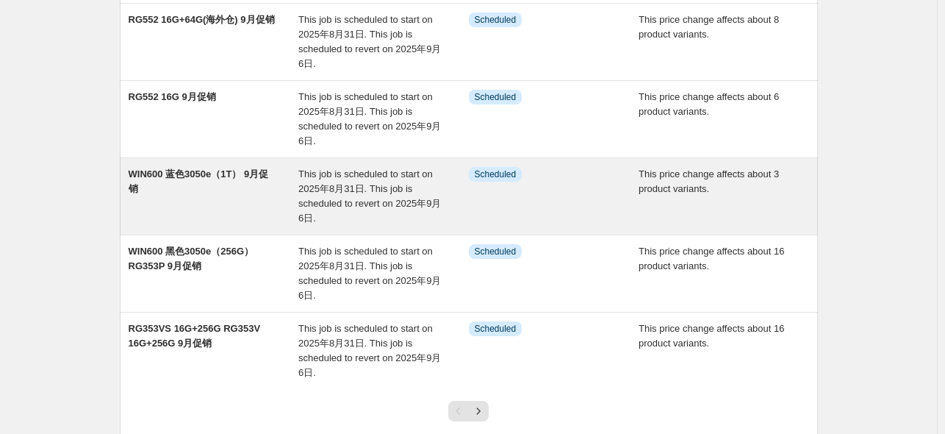
scroll to position [615, 0]
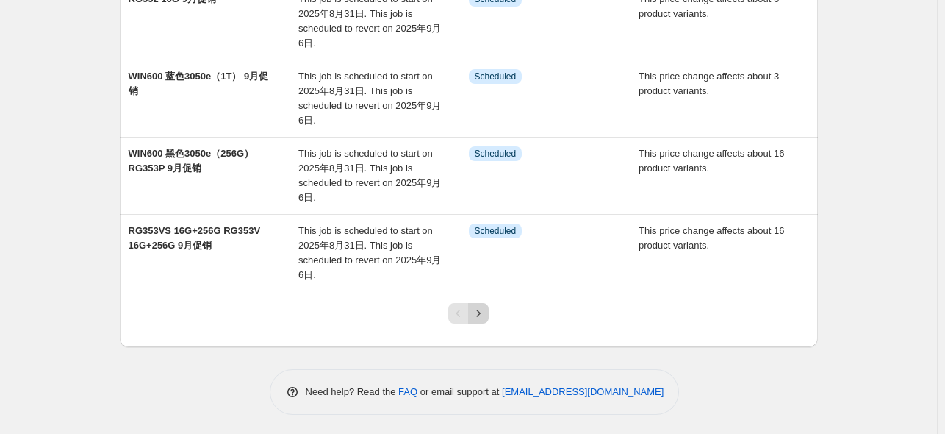
click at [479, 311] on icon "Next" at bounding box center [478, 313] width 15 height 15
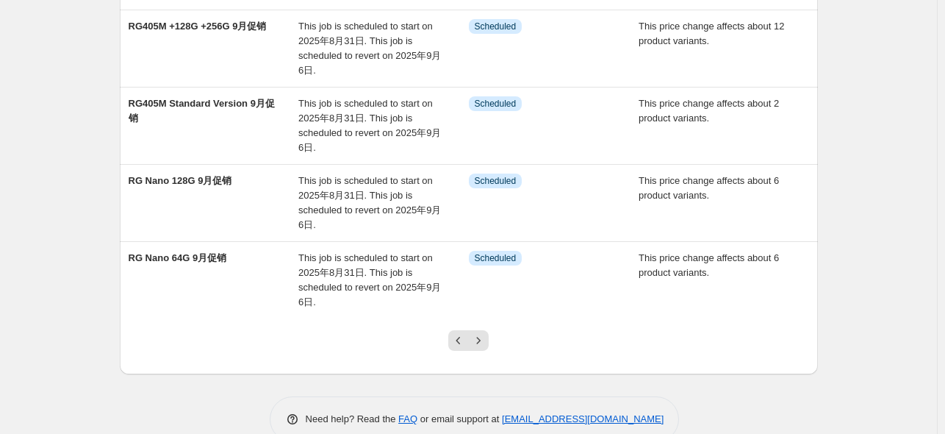
scroll to position [588, 0]
click at [484, 340] on icon "Next" at bounding box center [478, 339] width 15 height 15
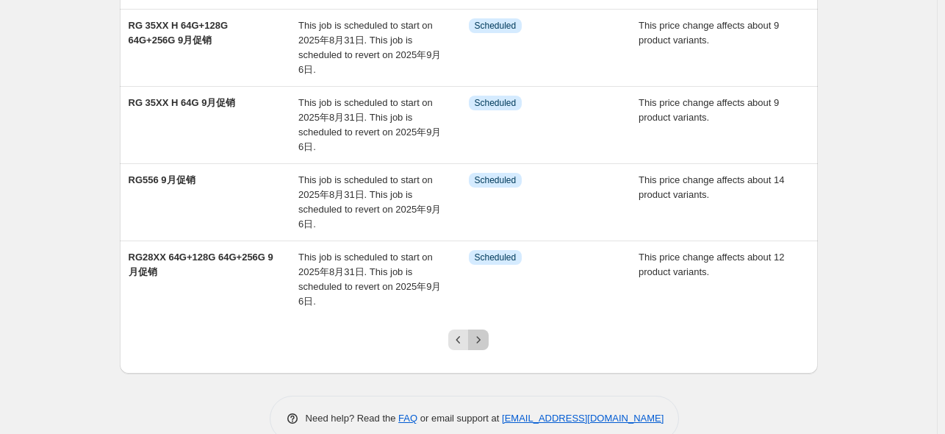
click at [485, 334] on icon "Next" at bounding box center [478, 339] width 15 height 15
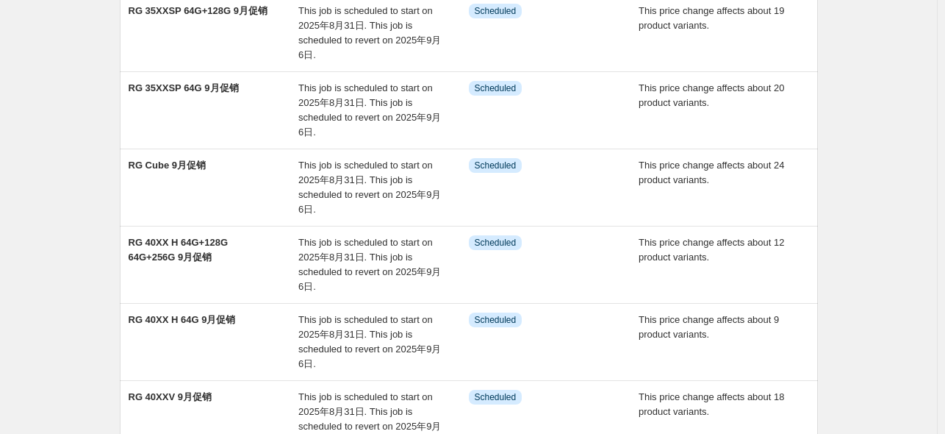
scroll to position [392, 0]
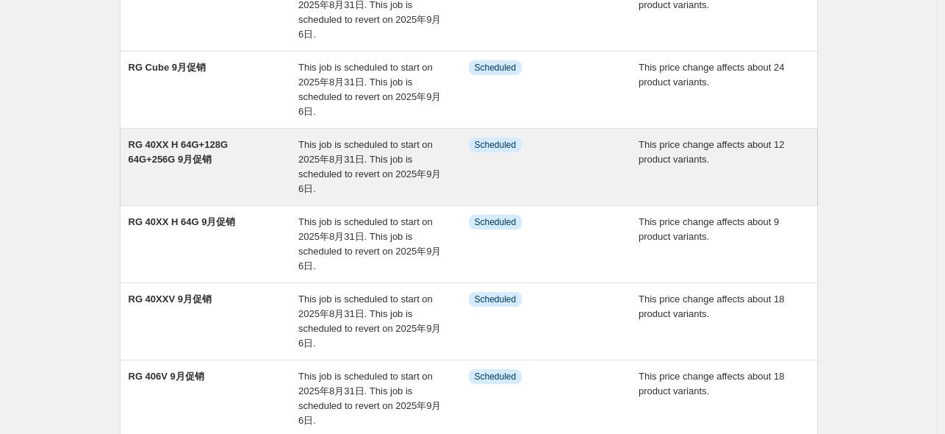
click at [191, 162] on span "RG 40XX H 64G+128G 64G+256G 9月促销" at bounding box center [179, 152] width 100 height 26
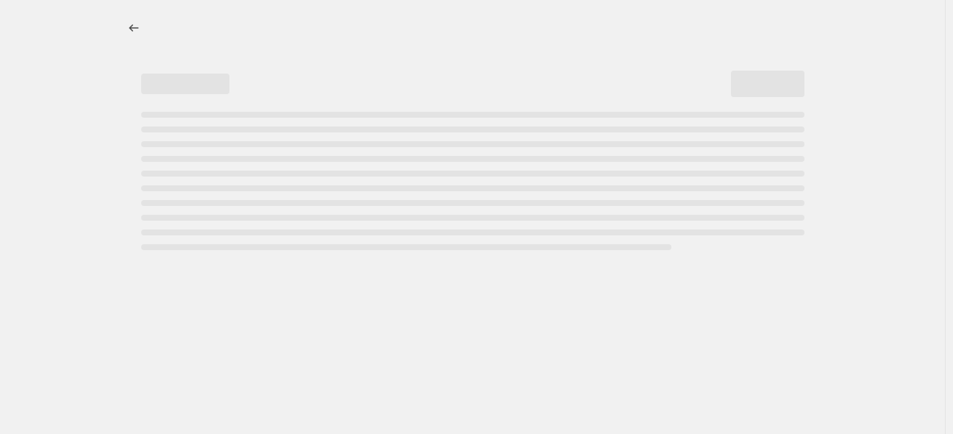
select select "pcap"
select select "no_change"
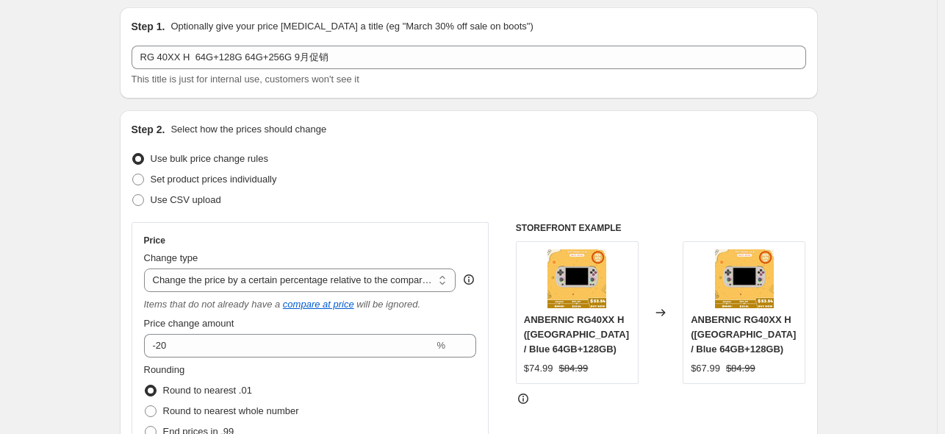
scroll to position [294, 0]
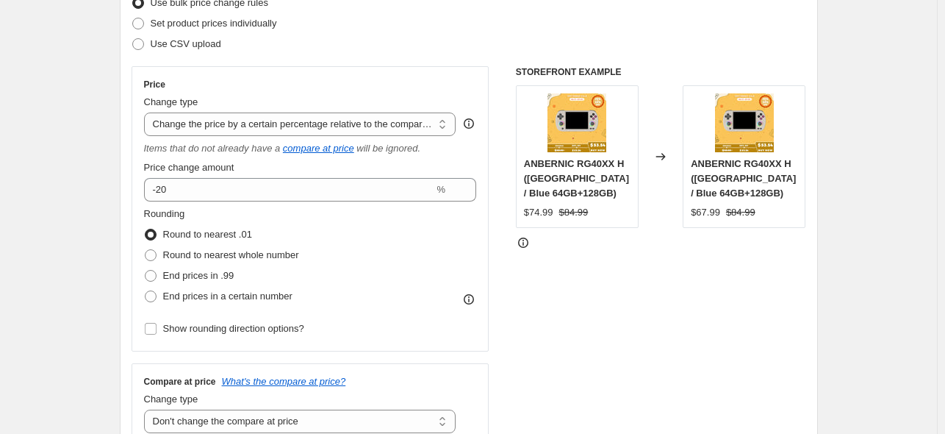
click at [622, 341] on div "STOREFRONT EXAMPLE ANBERNIC RG40XX H ([GEOGRAPHIC_DATA] / Blue 64GB+128GB) $74.…" at bounding box center [661, 255] width 290 height 379
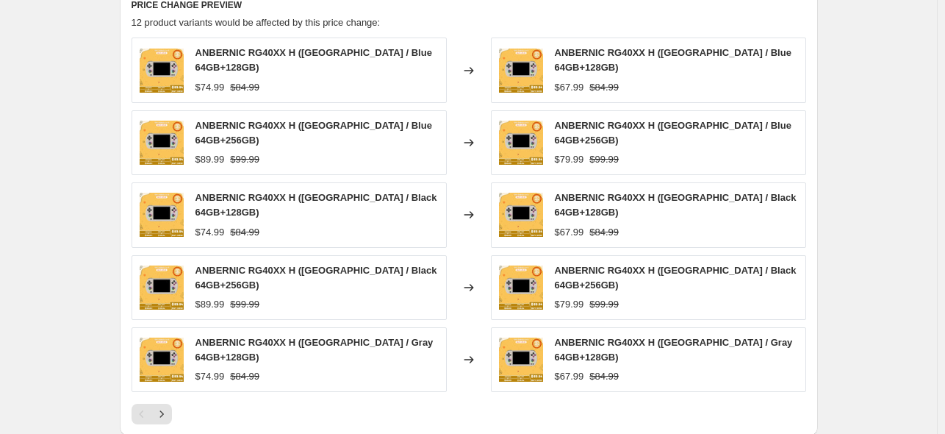
scroll to position [1078, 0]
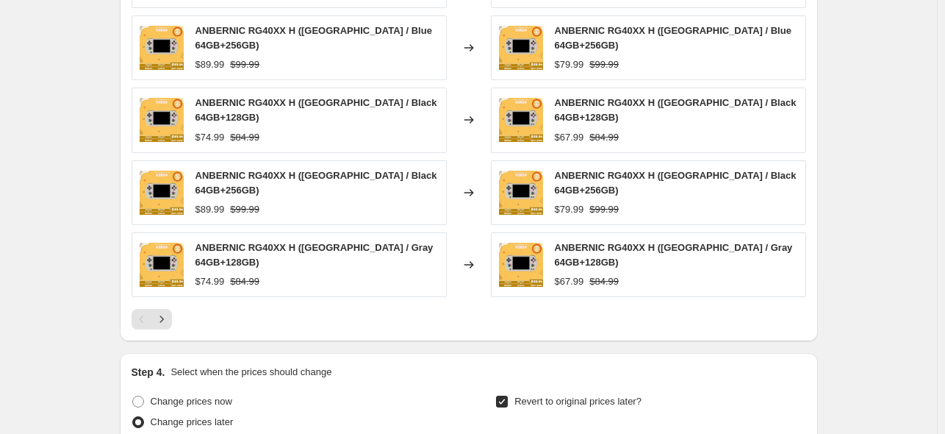
click at [632, 263] on div "ANBERNIC RG40XX H ([GEOGRAPHIC_DATA] / Gray 64GB+128GB) $67.99 $84.99" at bounding box center [648, 264] width 315 height 65
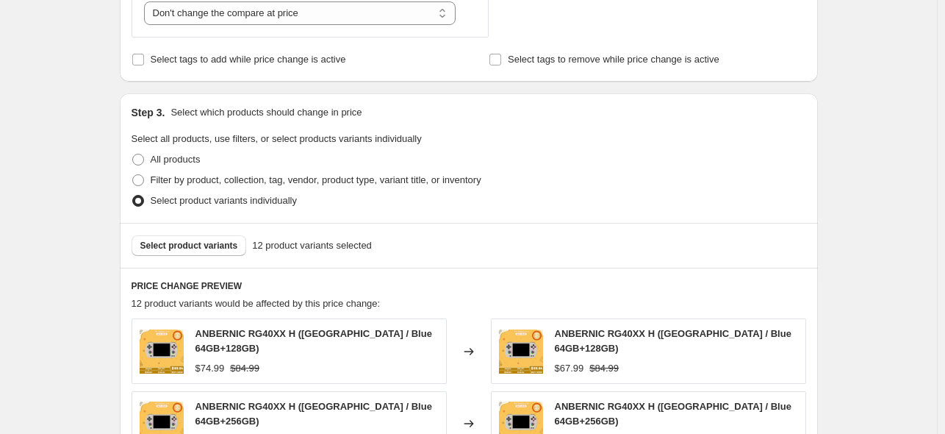
scroll to position [686, 0]
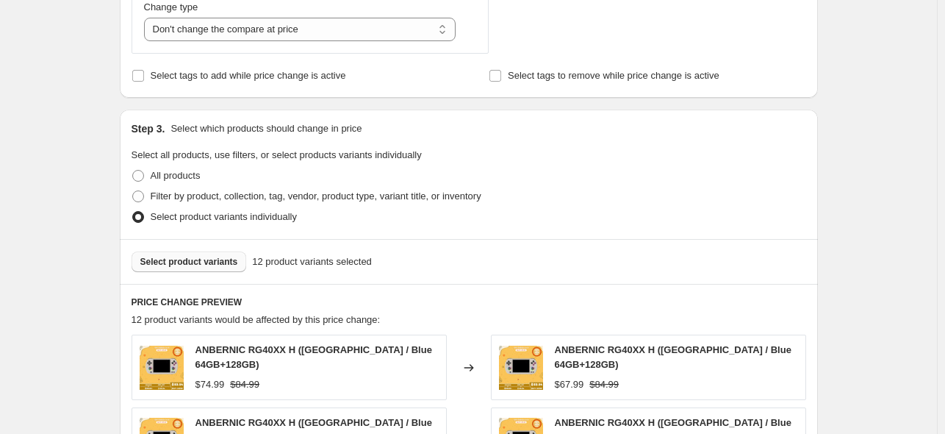
click at [218, 267] on span "Select product variants" at bounding box center [189, 262] width 98 height 12
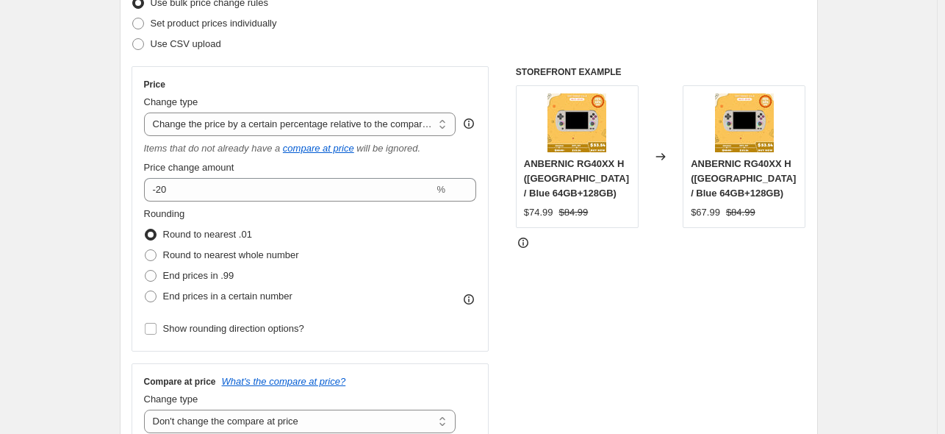
scroll to position [0, 0]
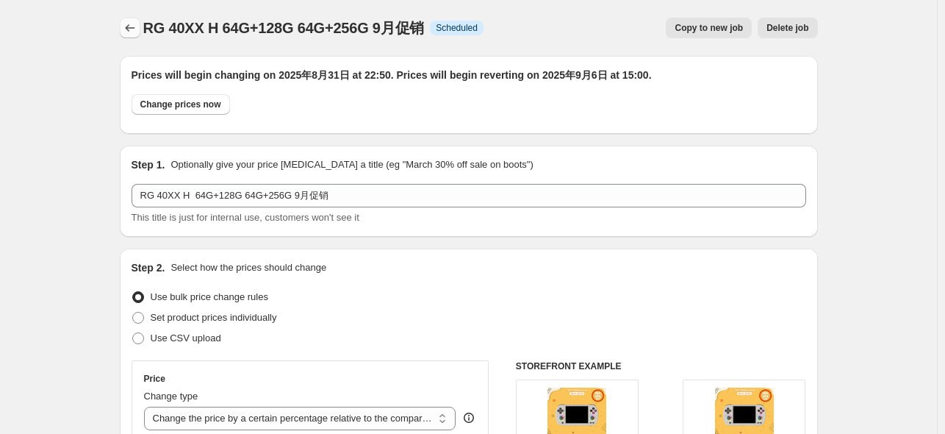
click at [129, 26] on icon "Price change jobs" at bounding box center [130, 28] width 15 height 15
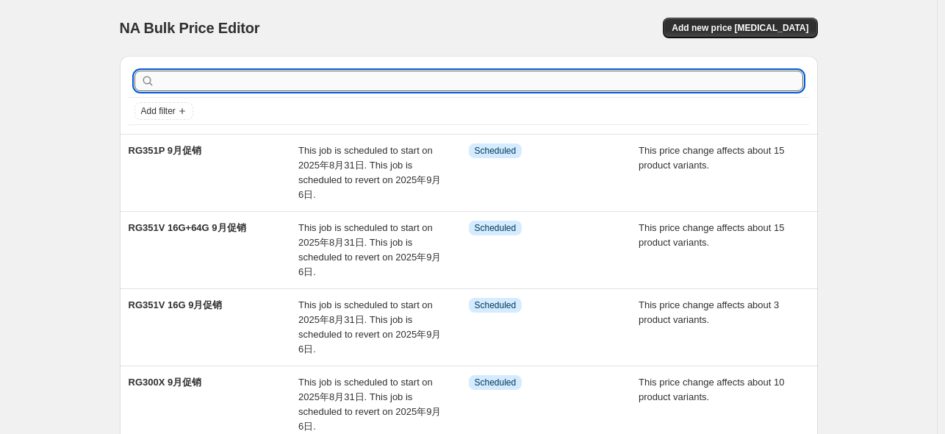
click at [386, 79] on input "text" at bounding box center [480, 81] width 645 height 21
type input "35xxsp"
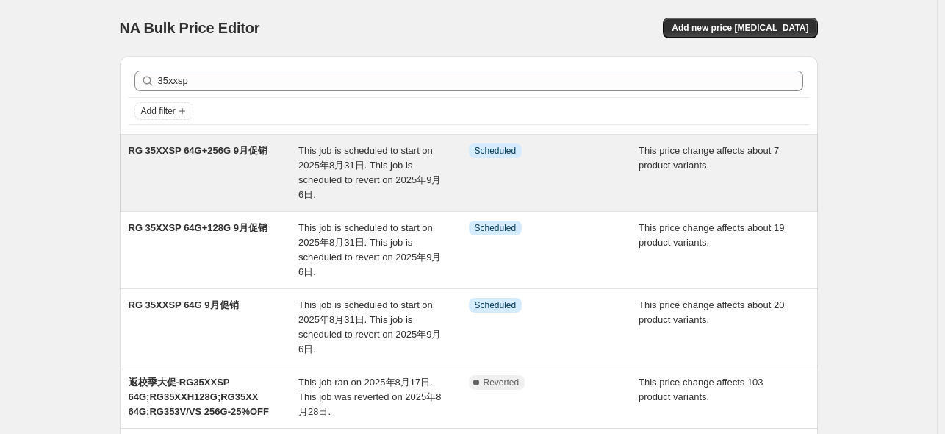
click at [232, 152] on span "RG 35XXSP 64G+256G 9月促销" at bounding box center [198, 150] width 139 height 11
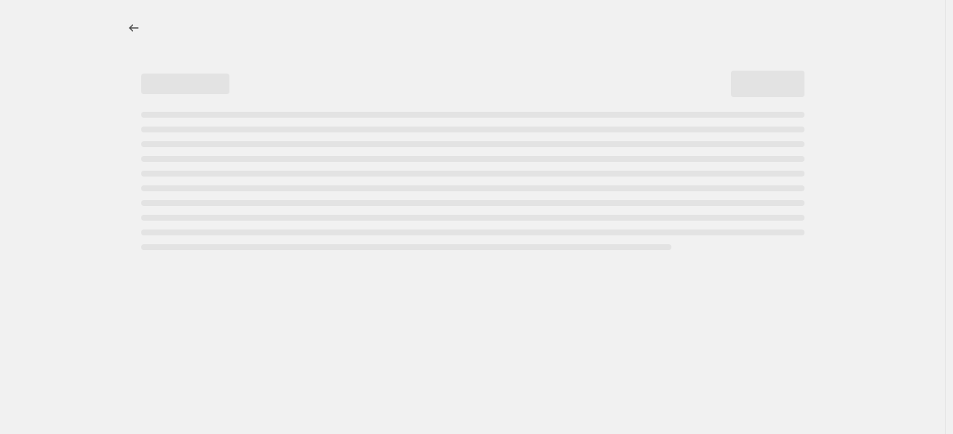
select select "pcap"
select select "no_change"
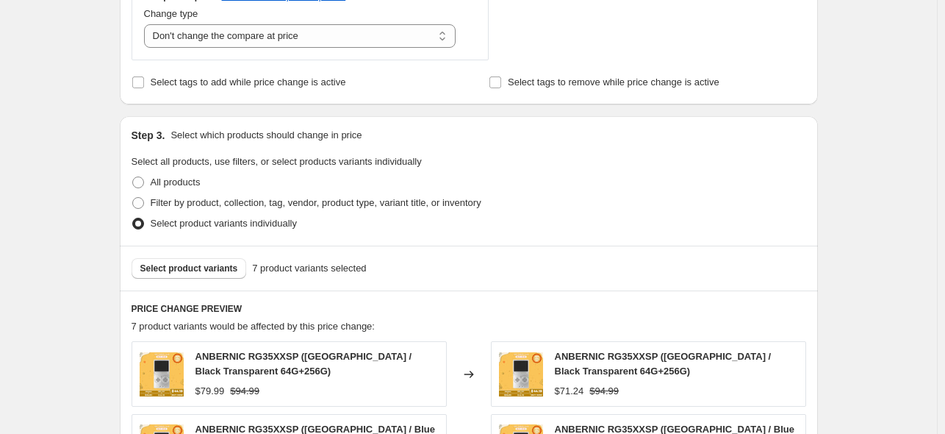
scroll to position [784, 0]
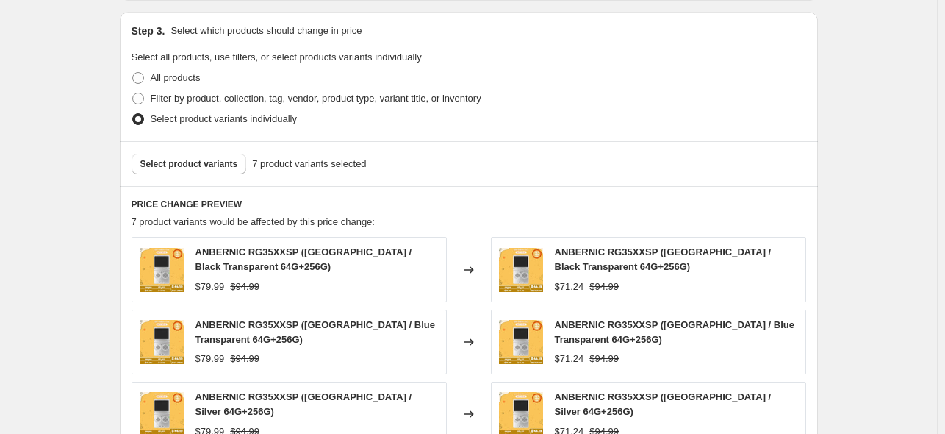
click at [743, 140] on div "Step 3. Select which products should change in price Select all products, use f…" at bounding box center [469, 76] width 698 height 129
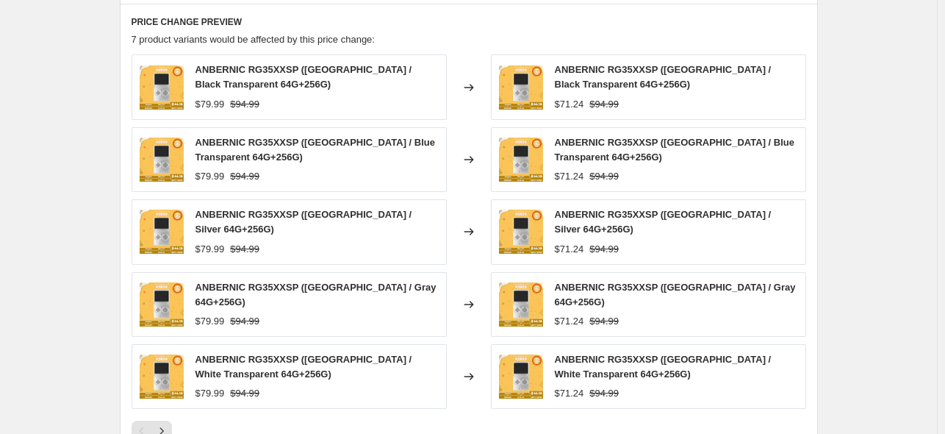
scroll to position [1078, 0]
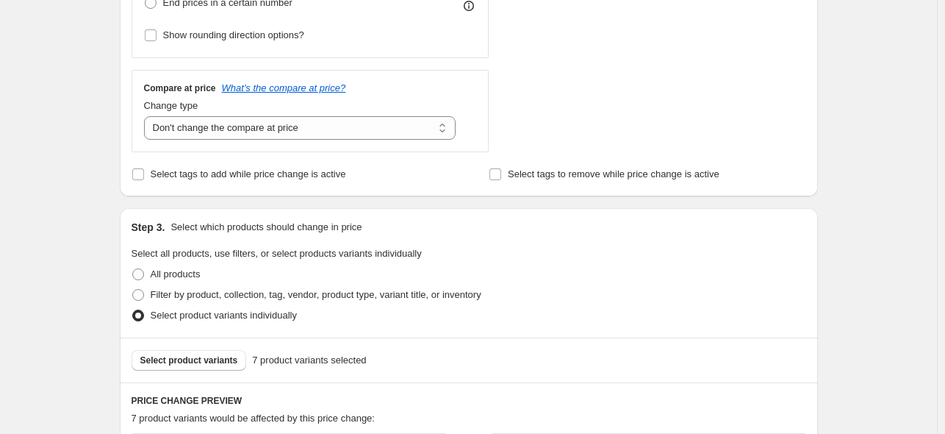
scroll to position [588, 0]
click at [218, 358] on span "Select product variants" at bounding box center [189, 360] width 98 height 12
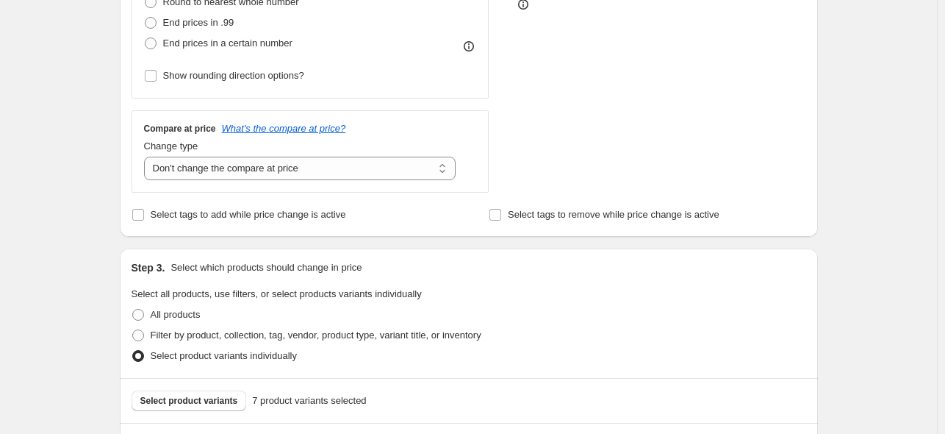
scroll to position [686, 0]
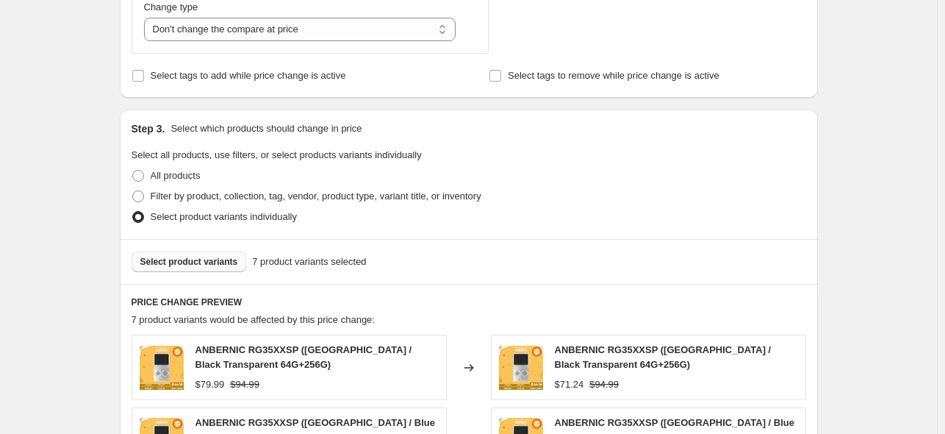
click at [229, 266] on span "Select product variants" at bounding box center [189, 262] width 98 height 12
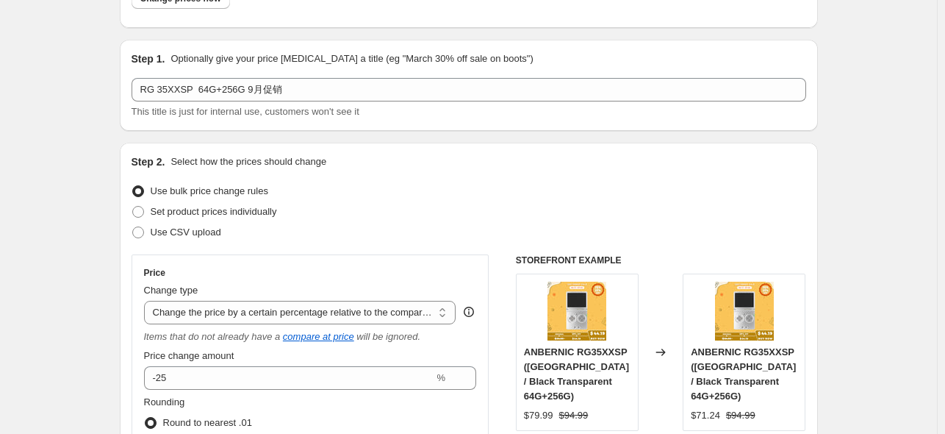
scroll to position [0, 0]
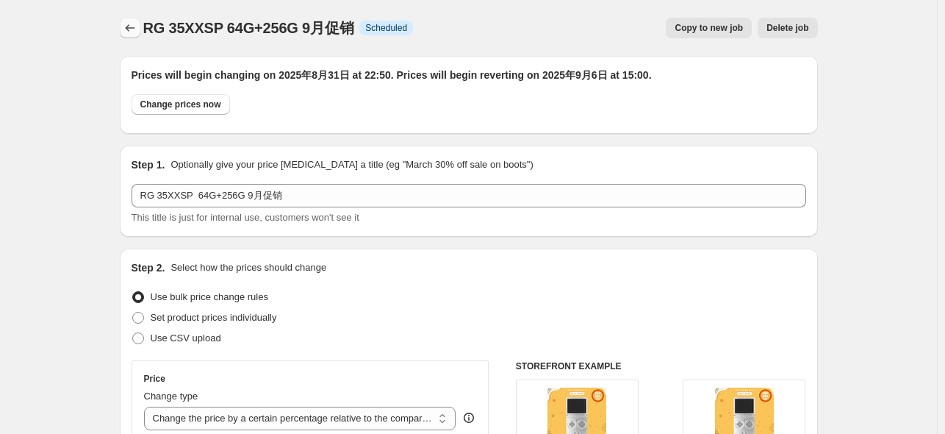
click at [136, 23] on icon "Price change jobs" at bounding box center [130, 28] width 15 height 15
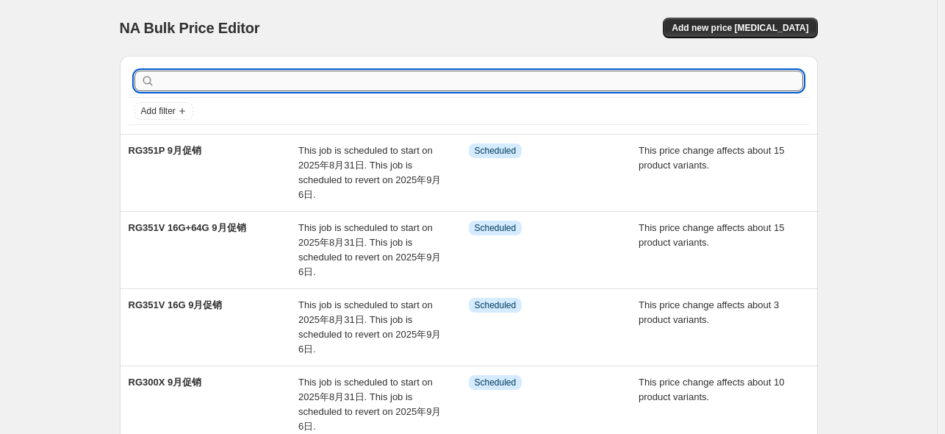
click at [313, 80] on input "text" at bounding box center [480, 81] width 645 height 21
type input "35xxsp"
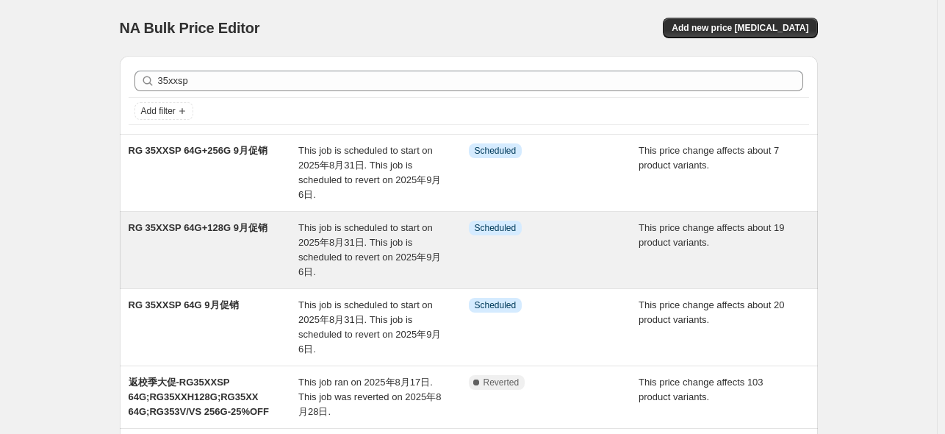
click at [226, 226] on span "RG 35XXSP 64G+128G 9月促销" at bounding box center [198, 227] width 139 height 11
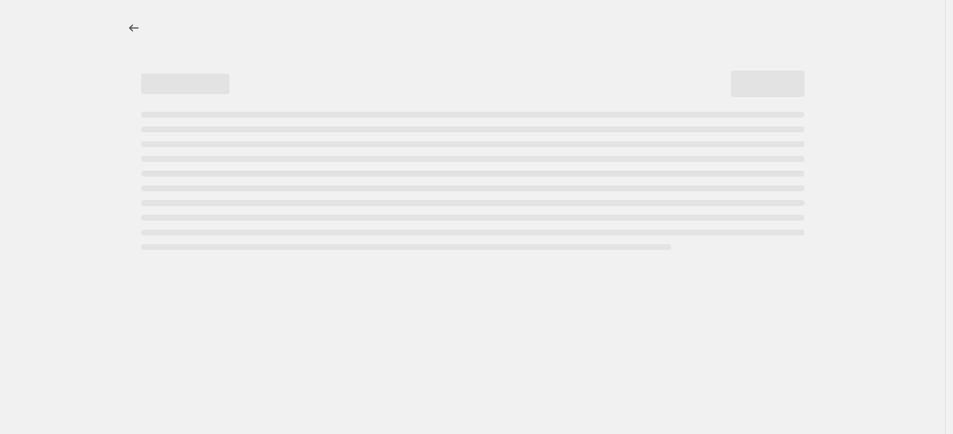
select select "pcap"
select select "no_change"
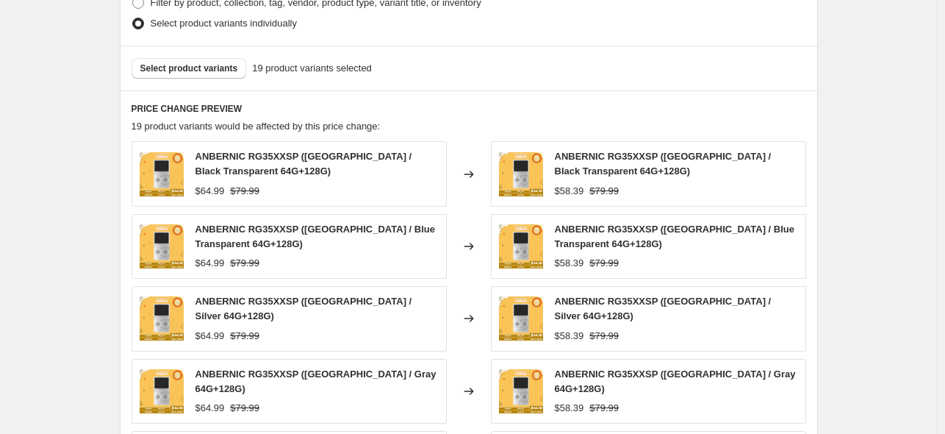
scroll to position [882, 0]
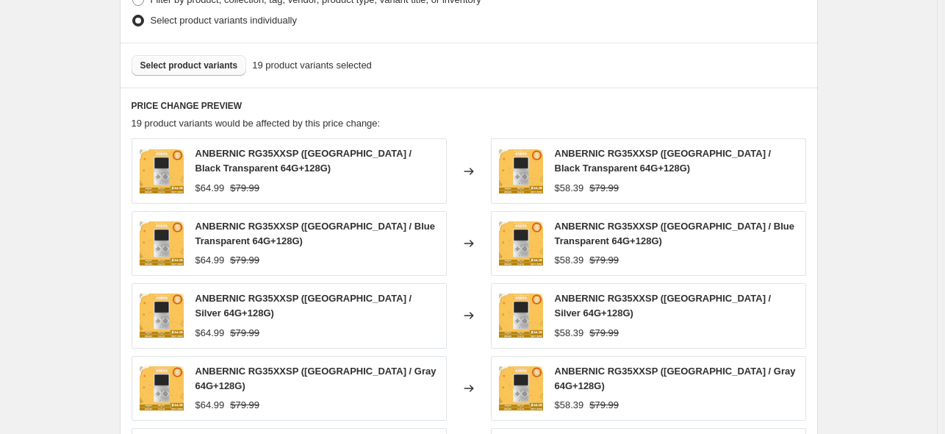
click at [195, 67] on span "Select product variants" at bounding box center [189, 66] width 98 height 12
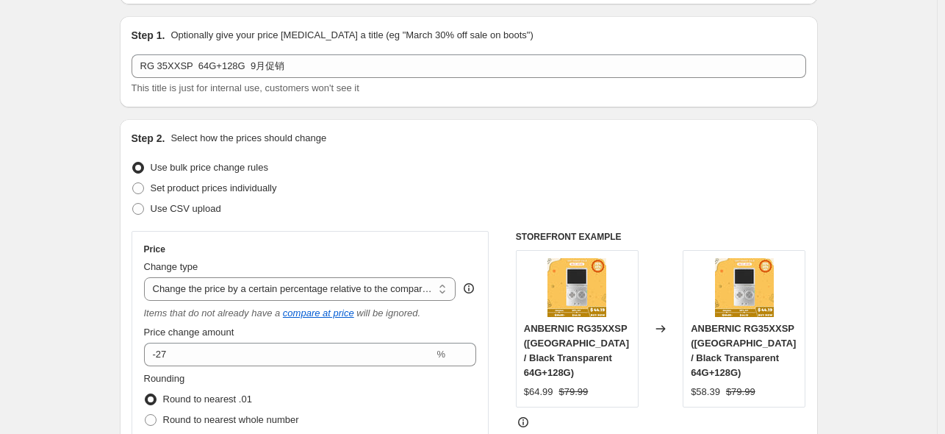
scroll to position [0, 0]
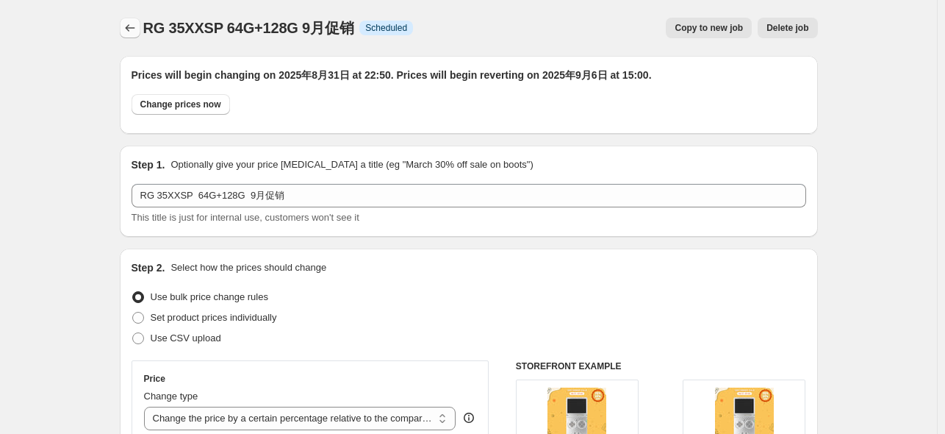
click at [131, 32] on icon "Price change jobs" at bounding box center [130, 28] width 15 height 15
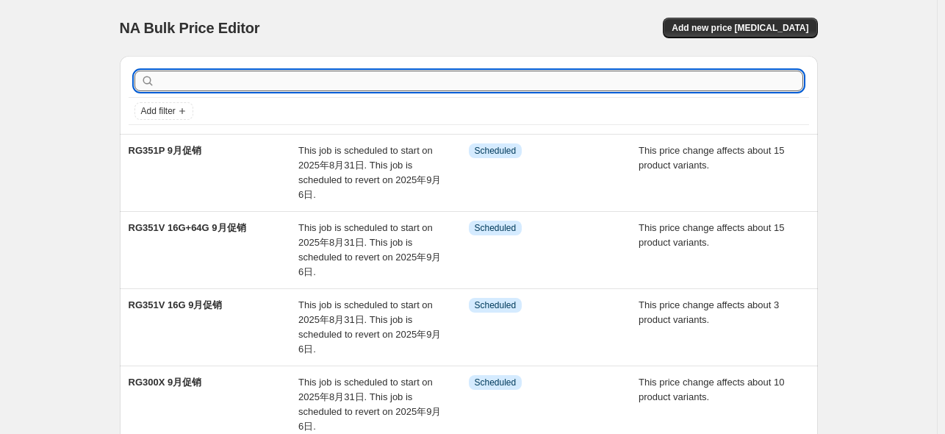
click at [270, 87] on input "text" at bounding box center [480, 81] width 645 height 21
type input "35xxsp"
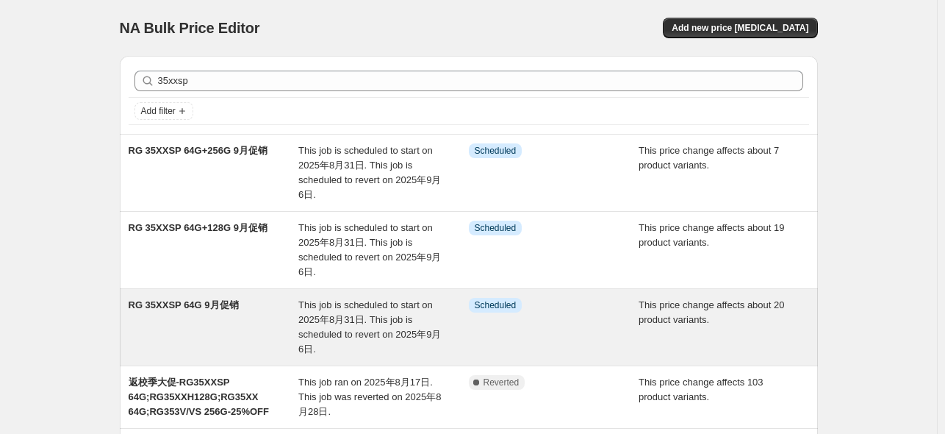
click at [206, 303] on span "RG 35XXSP 64G 9月促销" at bounding box center [184, 304] width 110 height 11
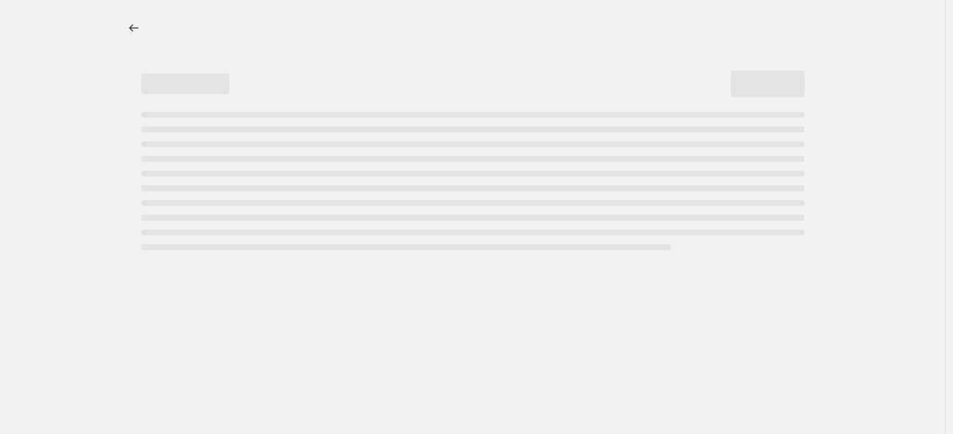
select select "pcap"
select select "no_change"
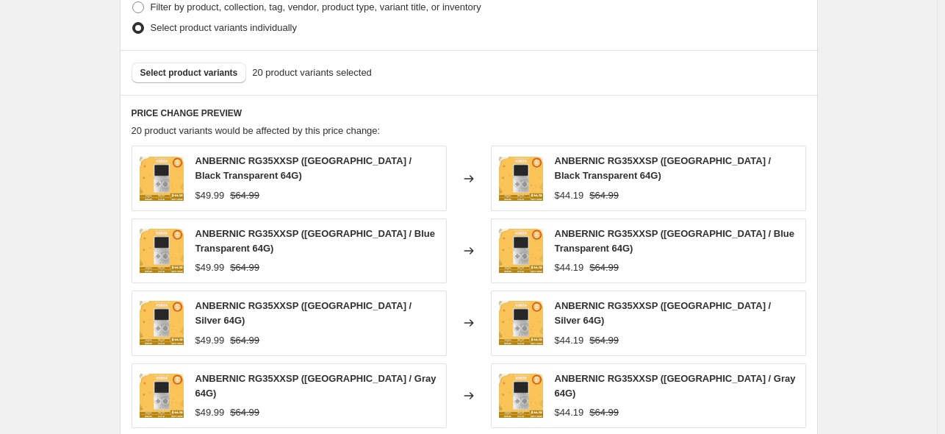
scroll to position [980, 0]
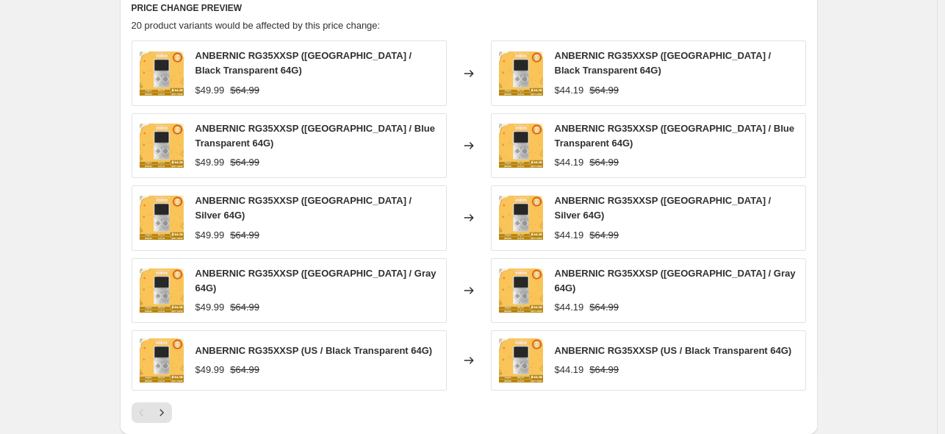
drag, startPoint x: 823, startPoint y: 252, endPoint x: 684, endPoint y: 257, distance: 139.0
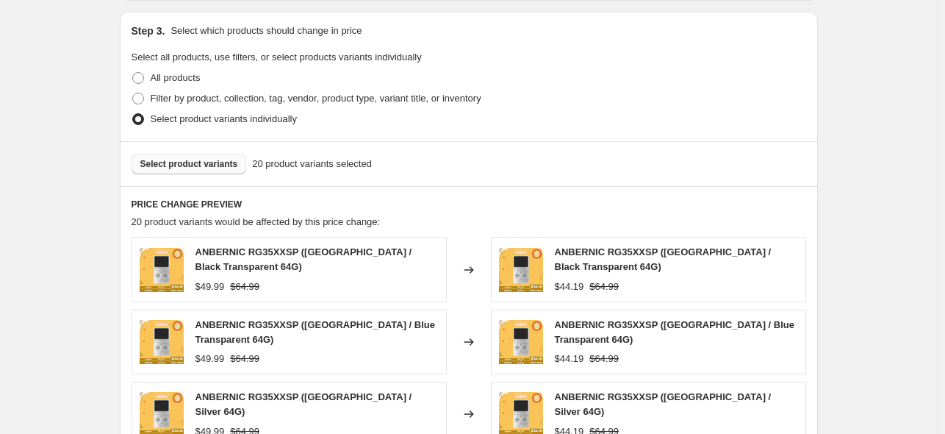
click at [197, 155] on button "Select product variants" at bounding box center [189, 164] width 115 height 21
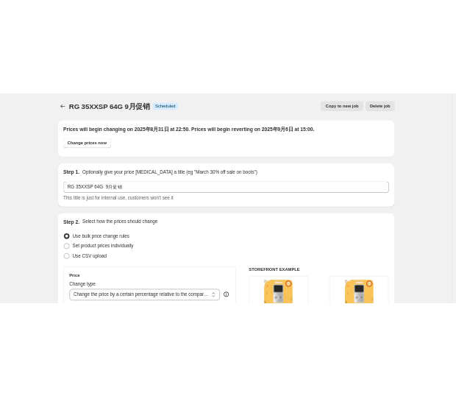
scroll to position [0, 0]
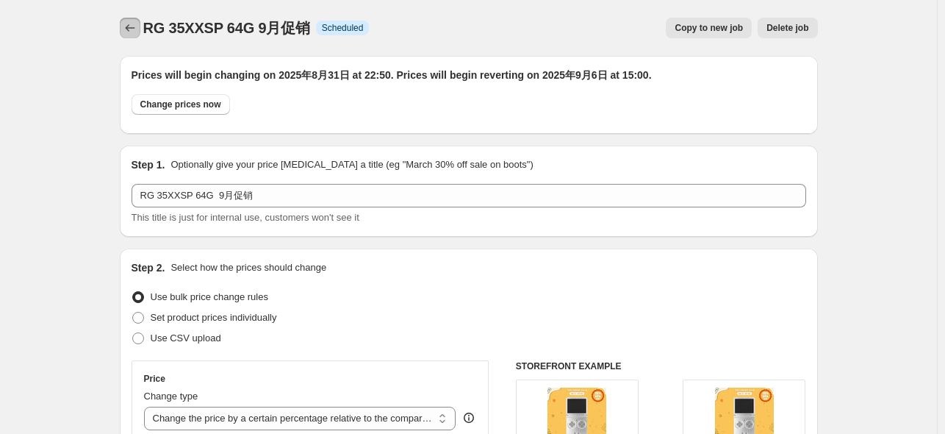
click at [127, 27] on icon "Price change jobs" at bounding box center [130, 28] width 15 height 15
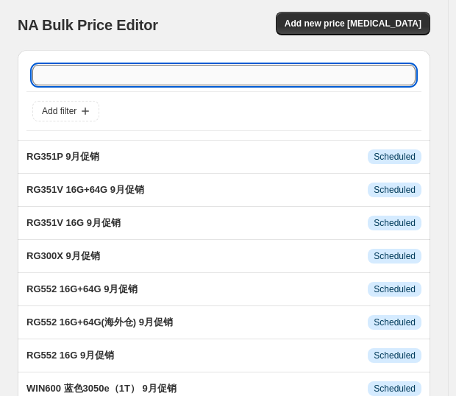
click at [147, 72] on input "text" at bounding box center [223, 75] width 383 height 21
type input "28"
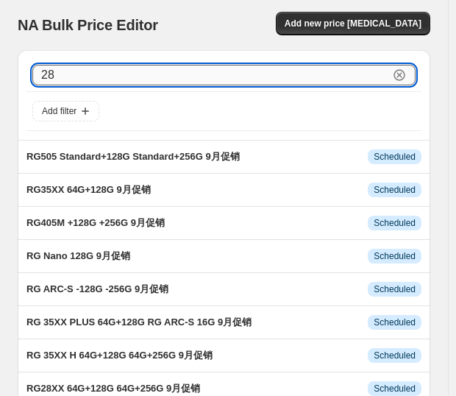
click at [88, 67] on input "28" at bounding box center [210, 75] width 357 height 21
type input "28xx"
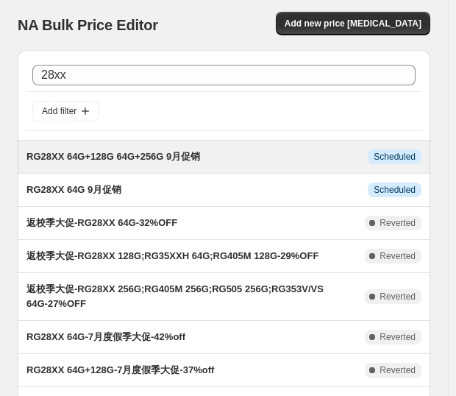
click at [118, 160] on span "RG28XX 64G+128G 64G+256G 9月促销" at bounding box center [113, 156] width 174 height 11
